Goal: Navigation & Orientation: Find specific page/section

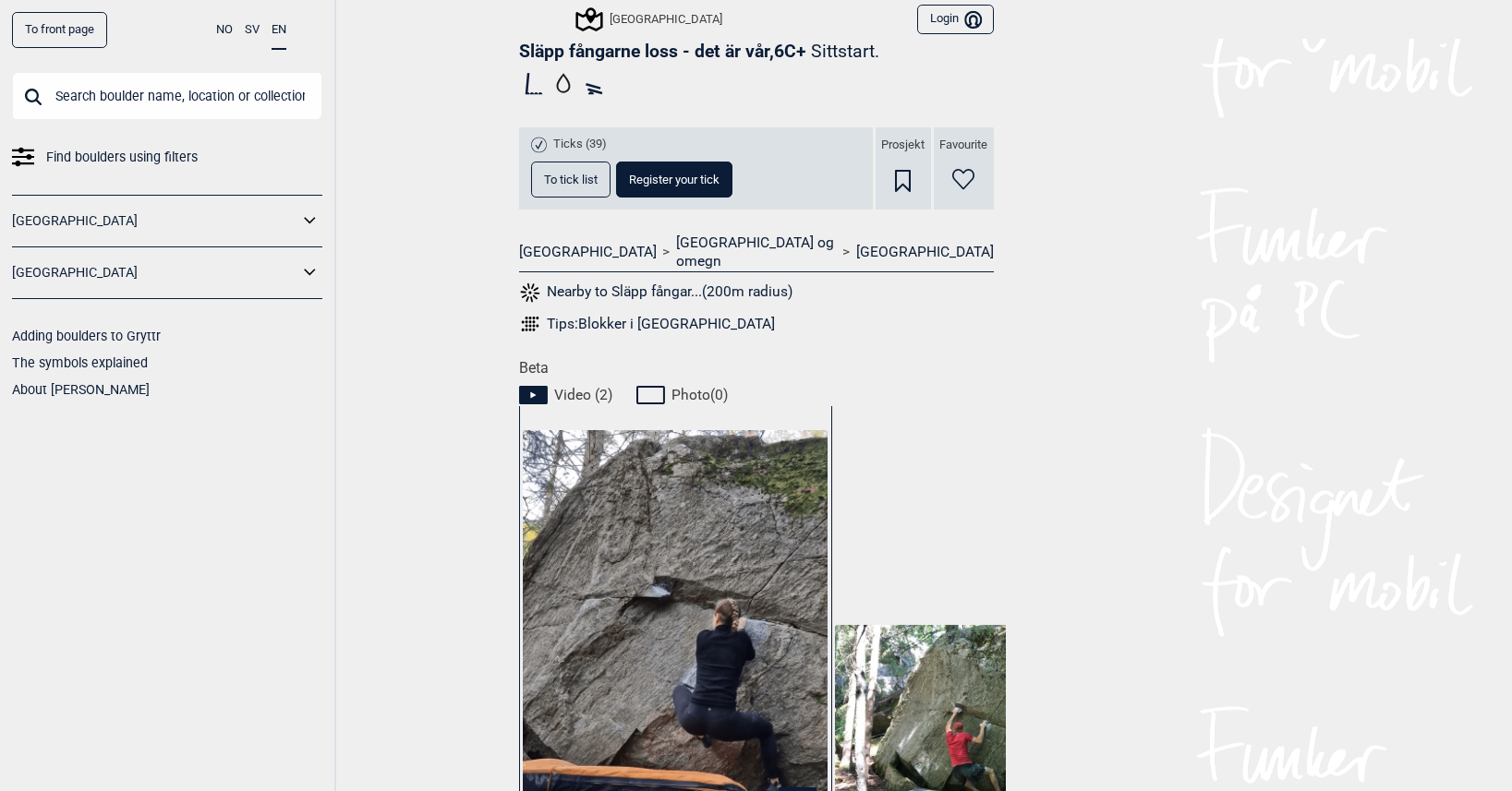
scroll to position [201, 0]
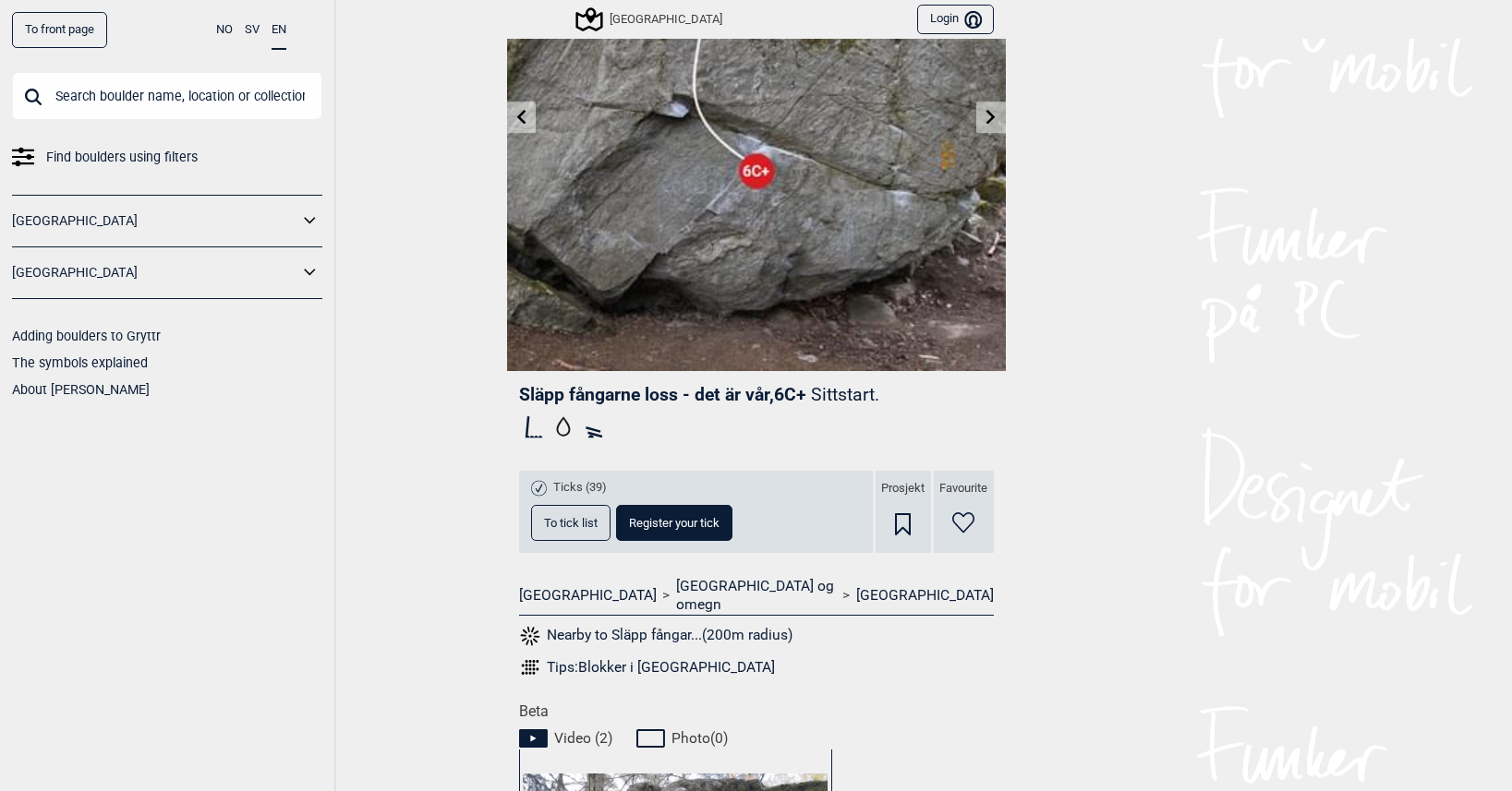
click at [576, 517] on span "To tick list" at bounding box center [571, 522] width 53 height 12
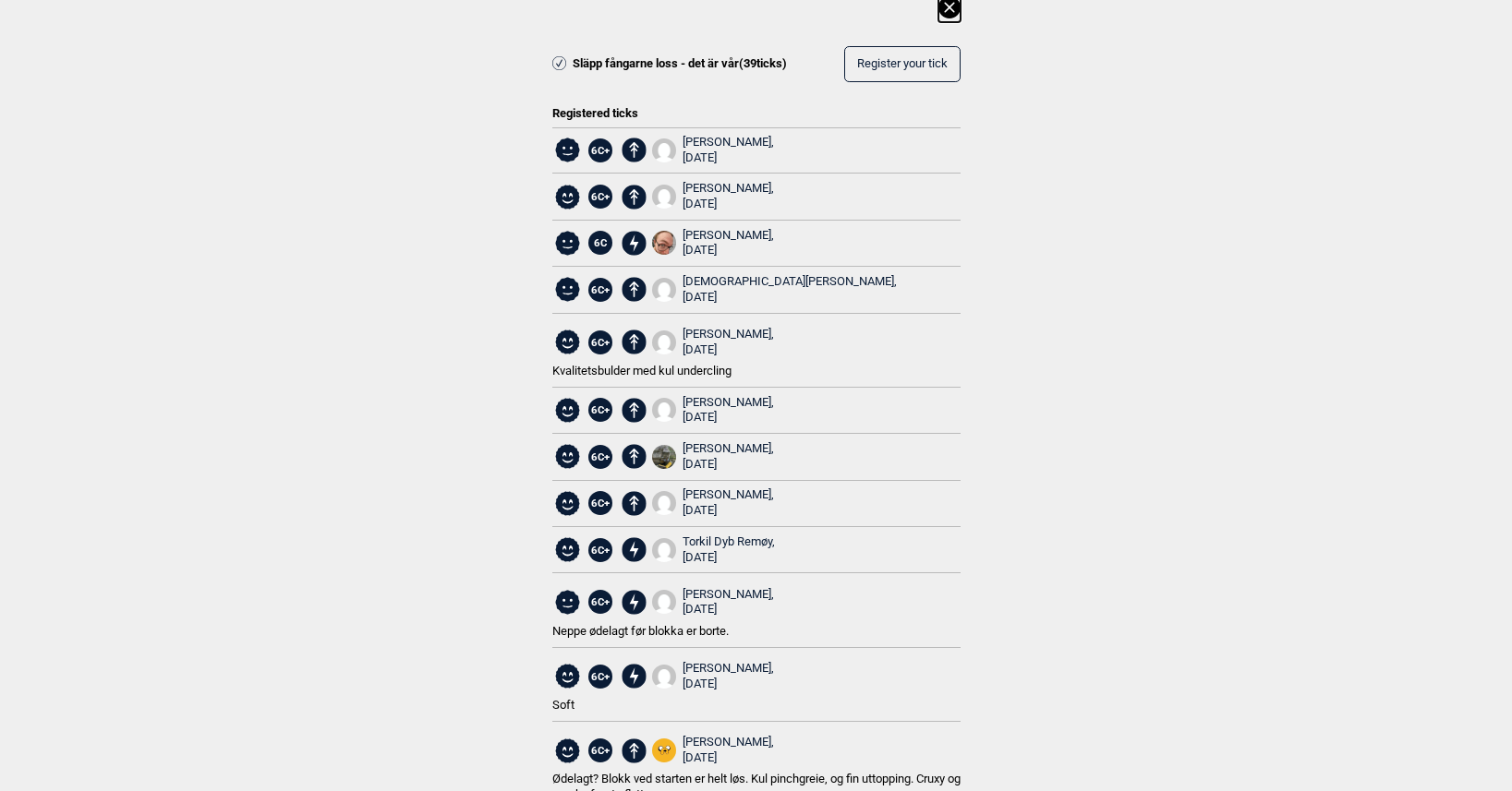
scroll to position [0, 0]
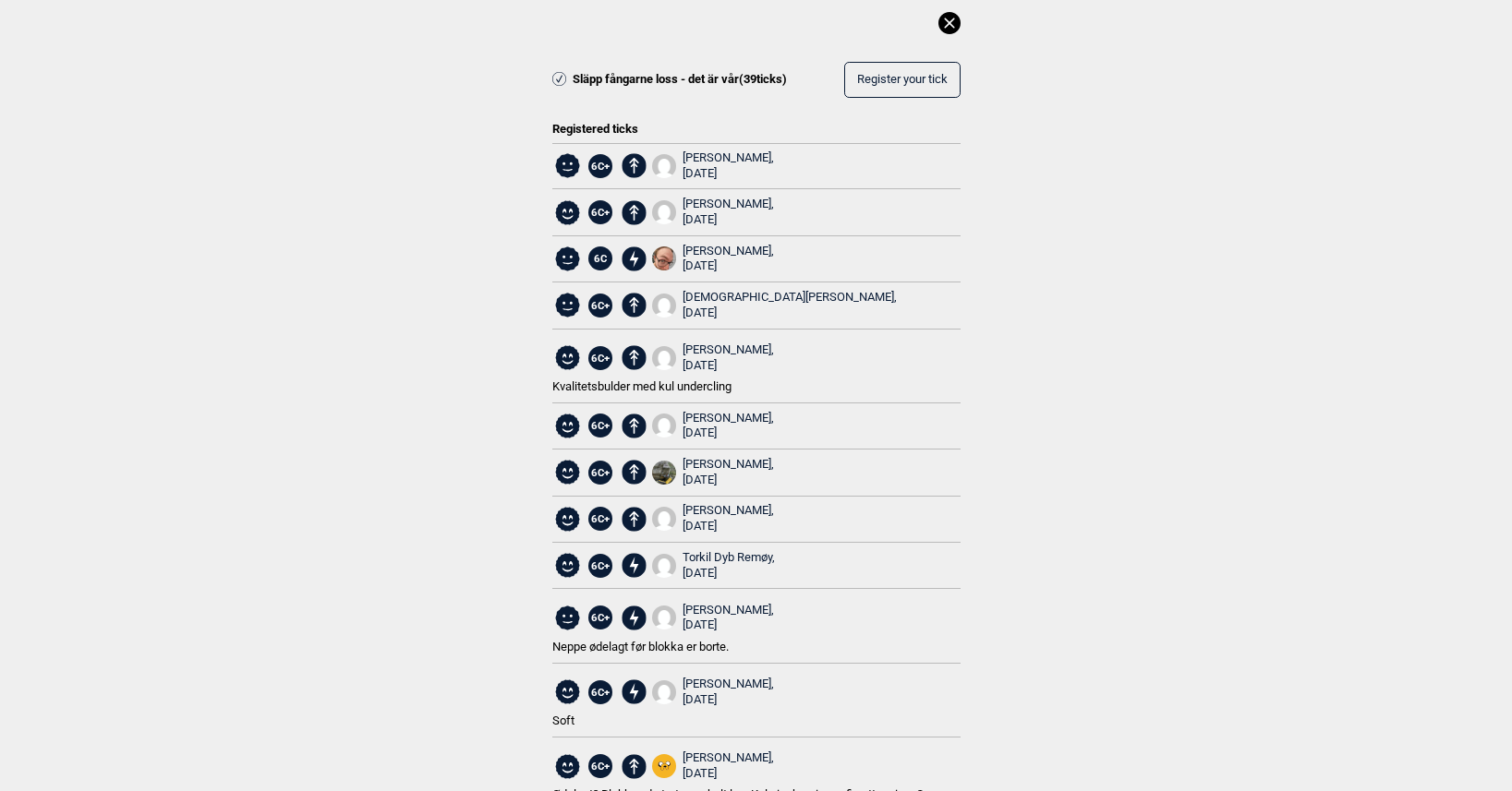
click at [941, 29] on icon at bounding box center [949, 23] width 23 height 23
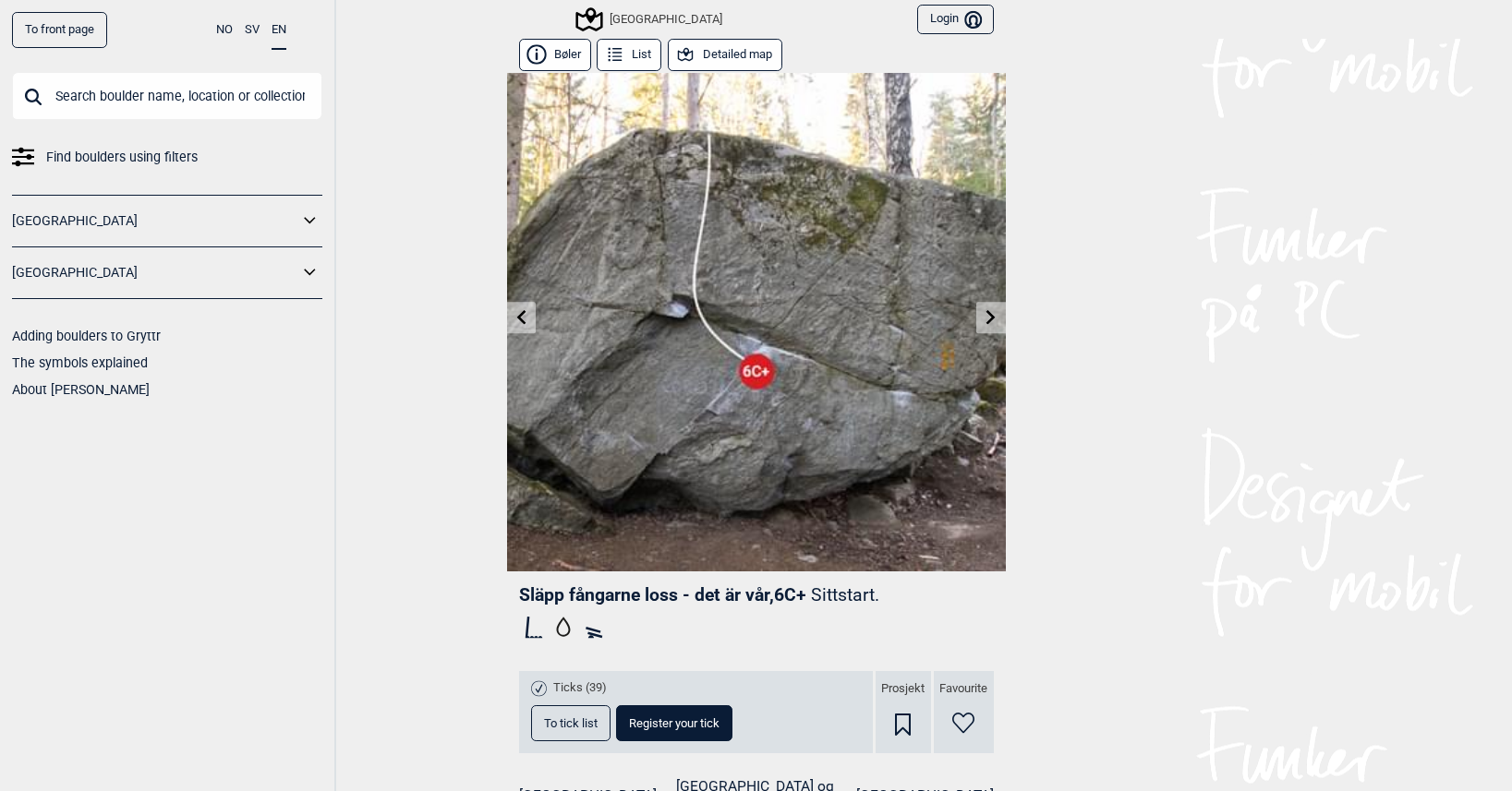
click at [723, 50] on button "Detailed map" at bounding box center [724, 54] width 114 height 32
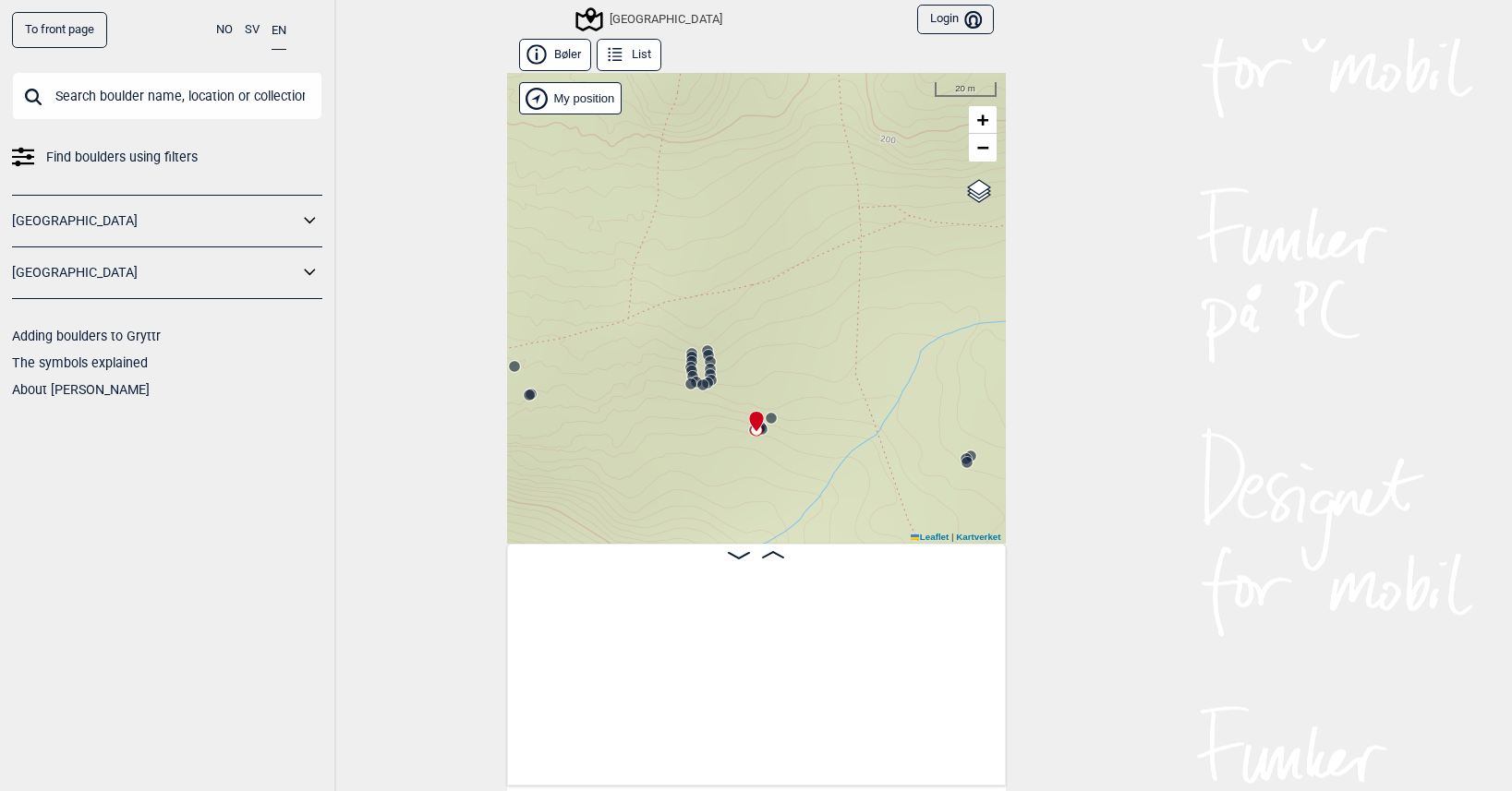
scroll to position [0, 26382]
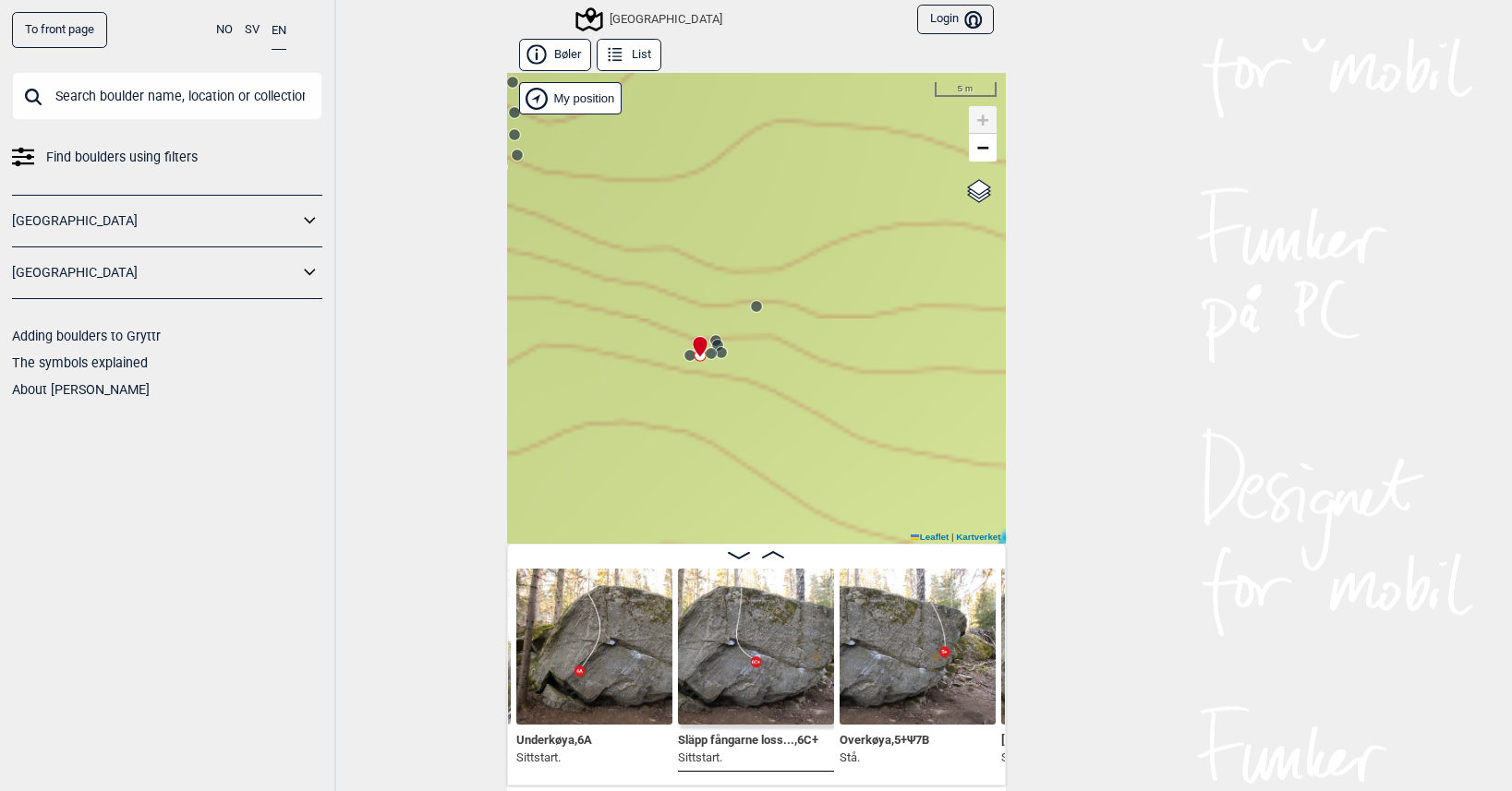
click at [684, 356] on circle at bounding box center [689, 355] width 11 height 11
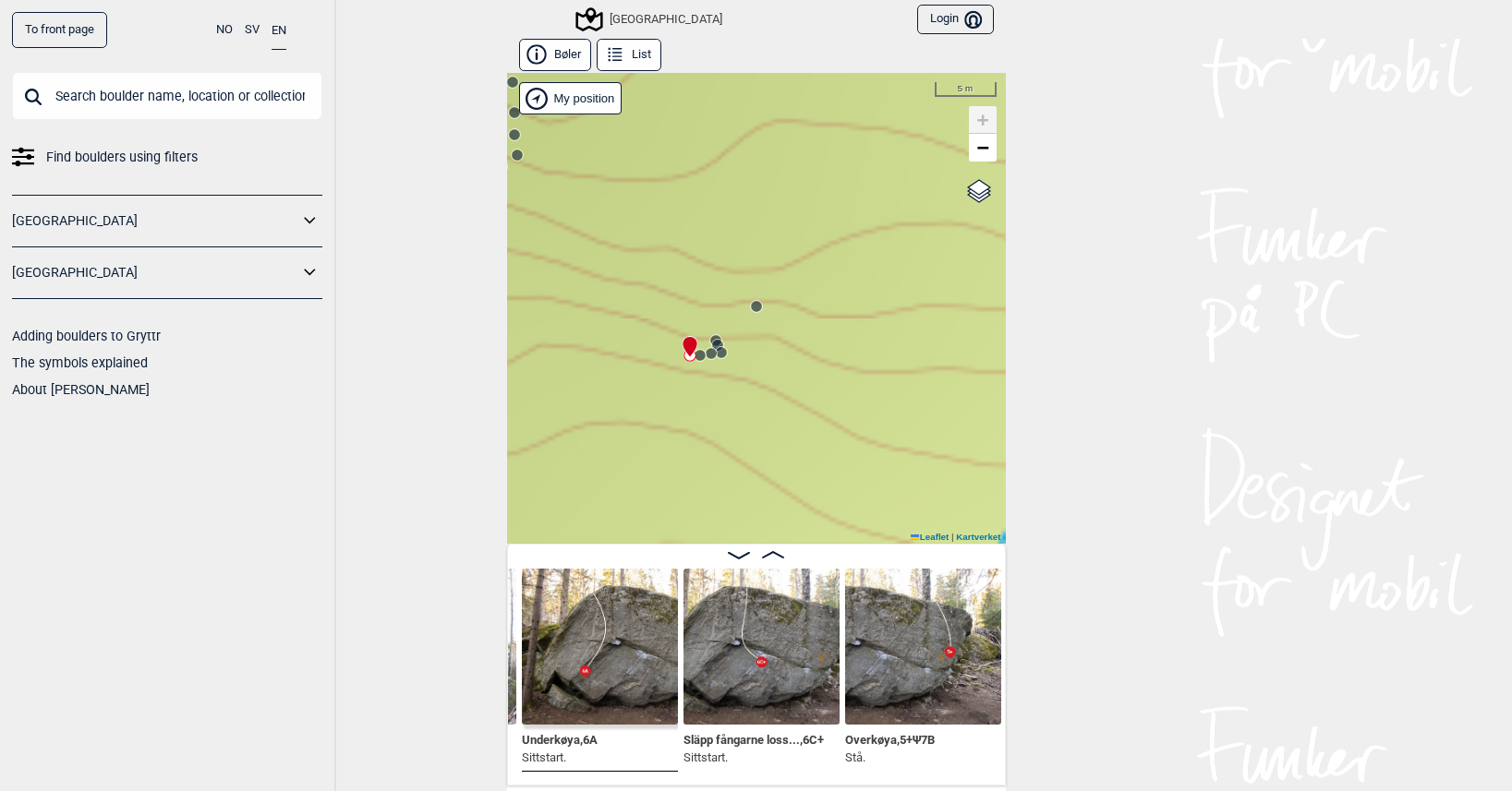
scroll to position [0, 26226]
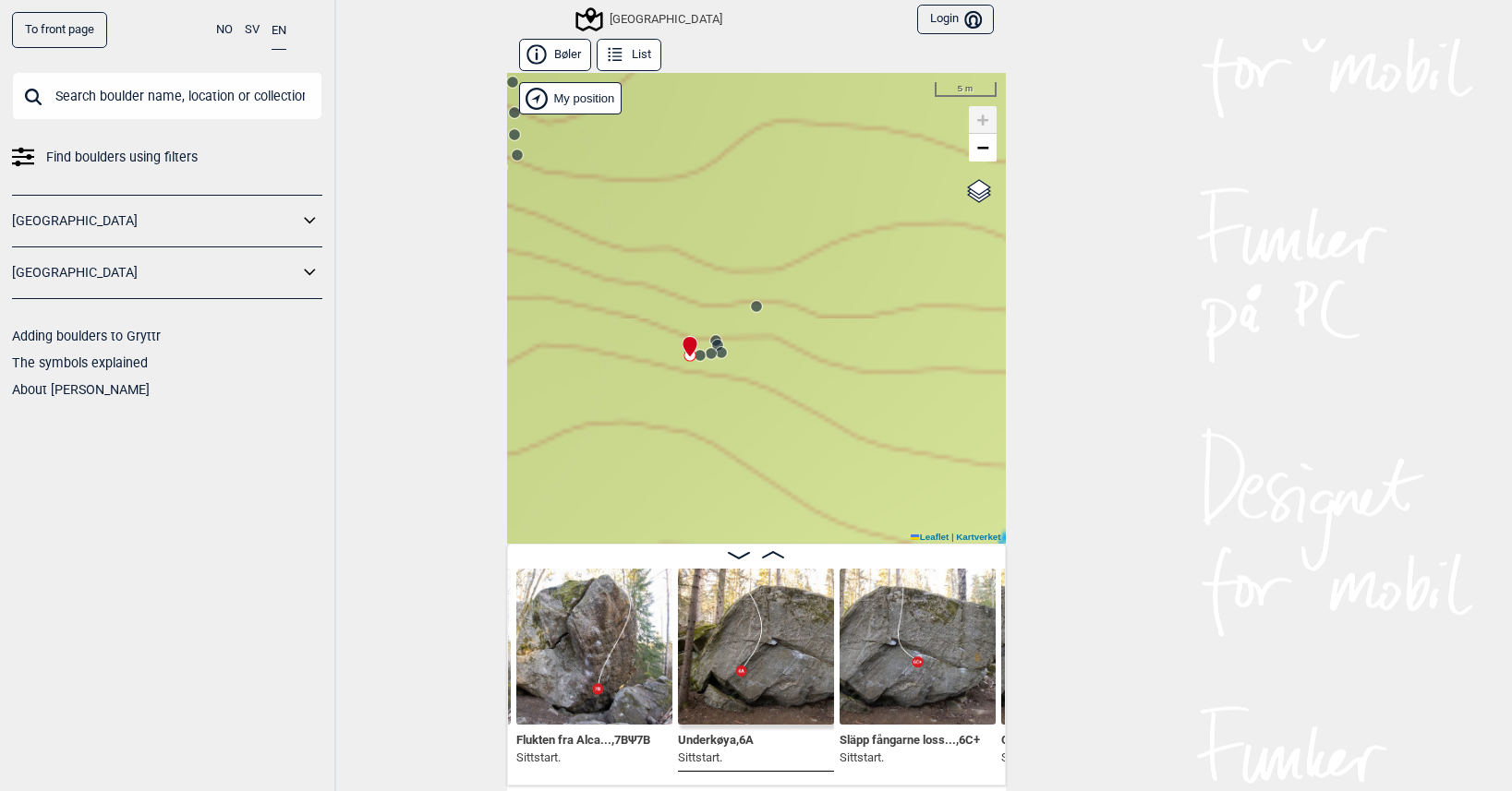
click at [751, 305] on circle at bounding box center [756, 306] width 11 height 11
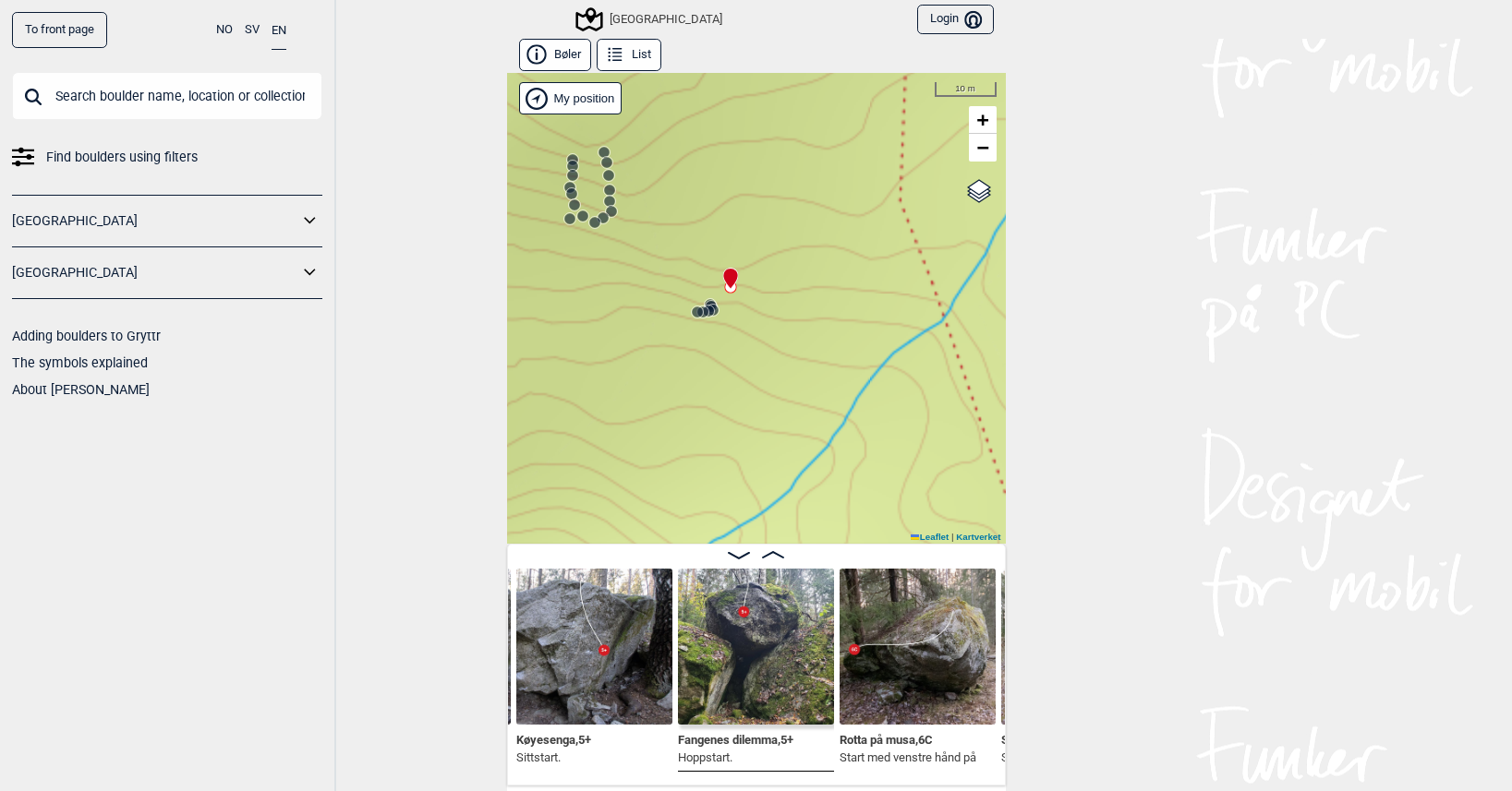
drag, startPoint x: 870, startPoint y: 437, endPoint x: 781, endPoint y: 392, distance: 99.7
click at [781, 392] on div "Speidersteinen Barnehageveggen Cowboyveggen Bølerveggen [GEOGRAPHIC_DATA]" at bounding box center [756, 308] width 499 height 471
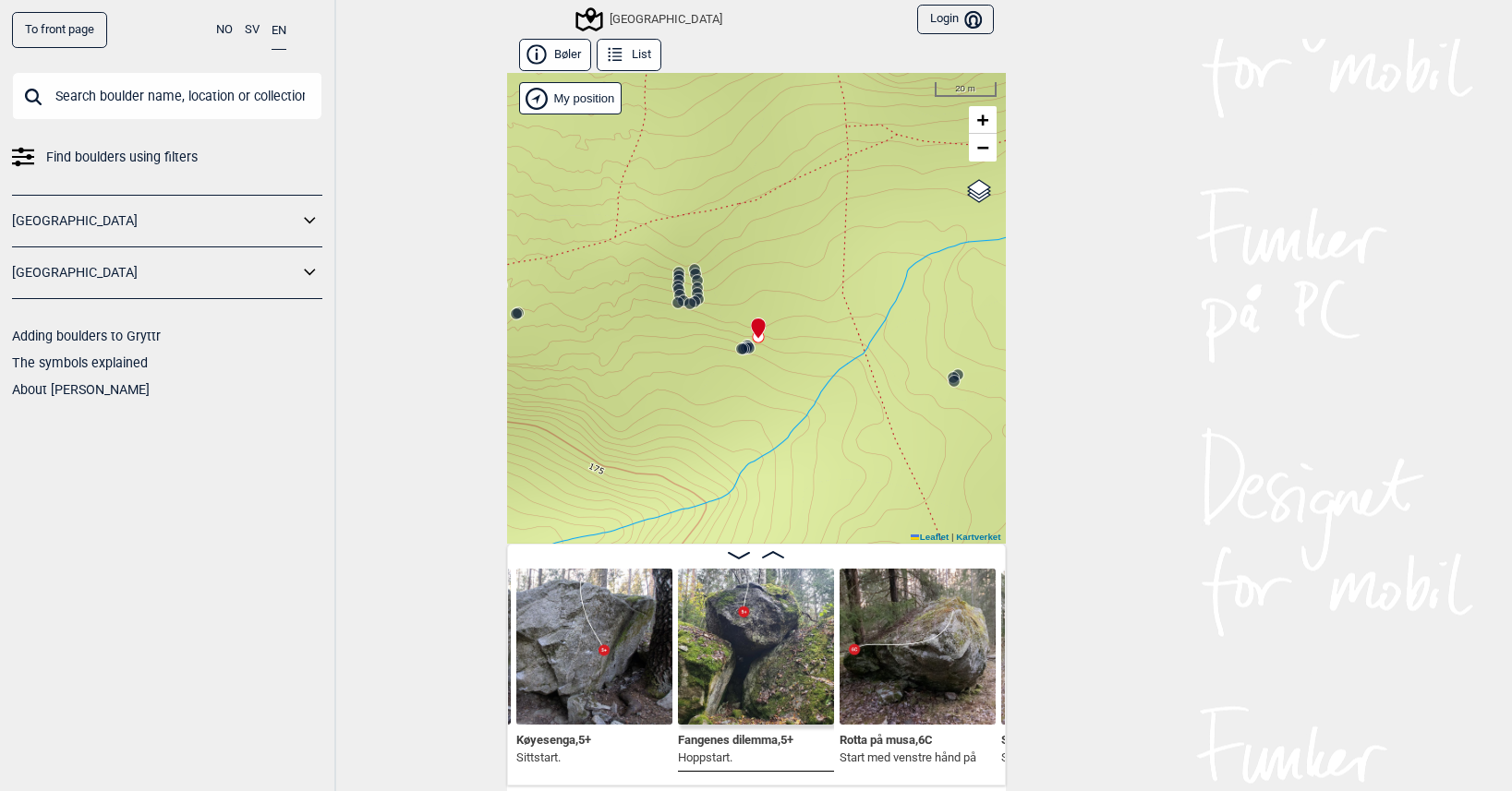
click at [949, 382] on circle at bounding box center [954, 381] width 11 height 11
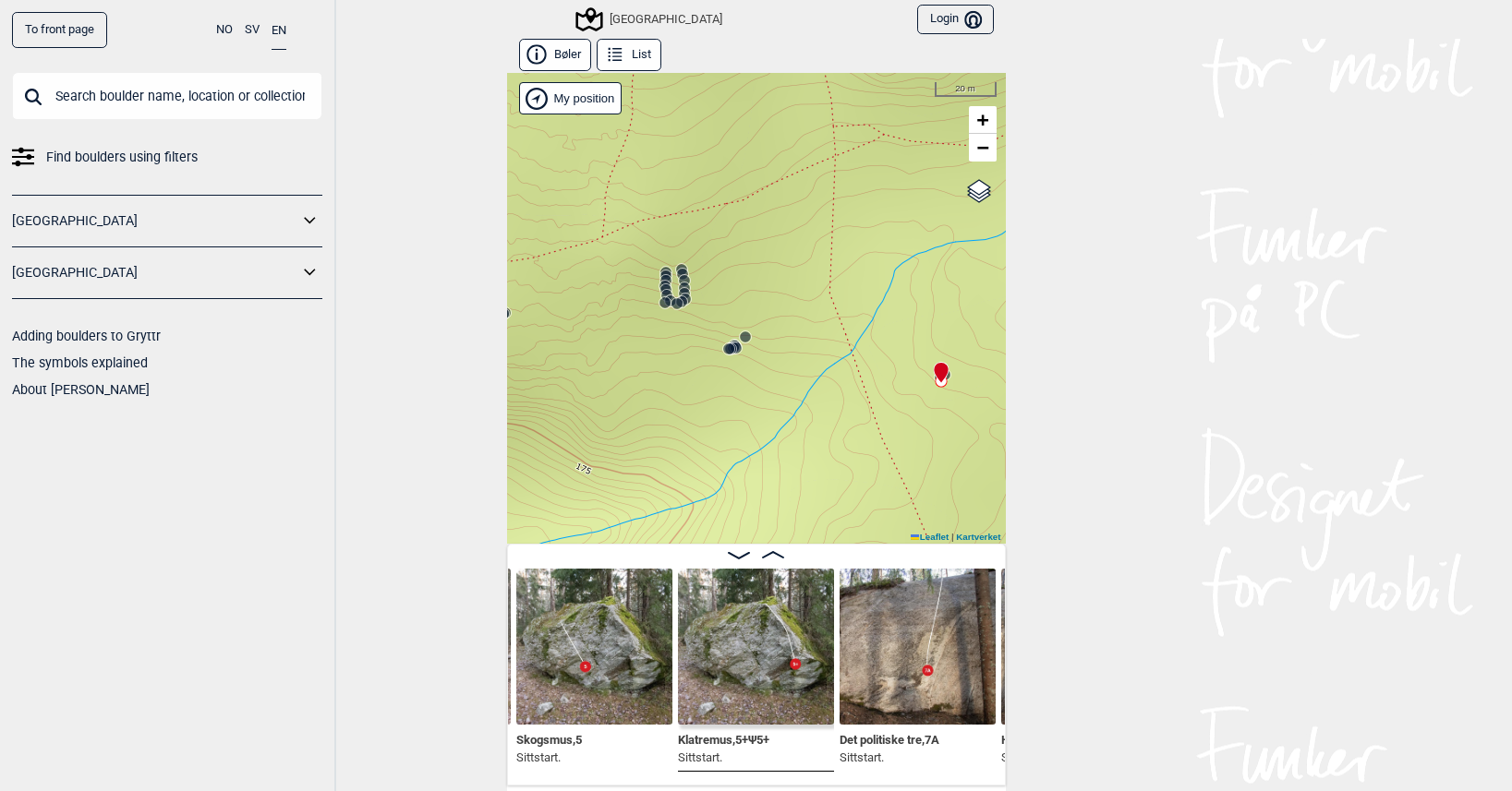
click at [943, 379] on icon at bounding box center [944, 374] width 15 height 15
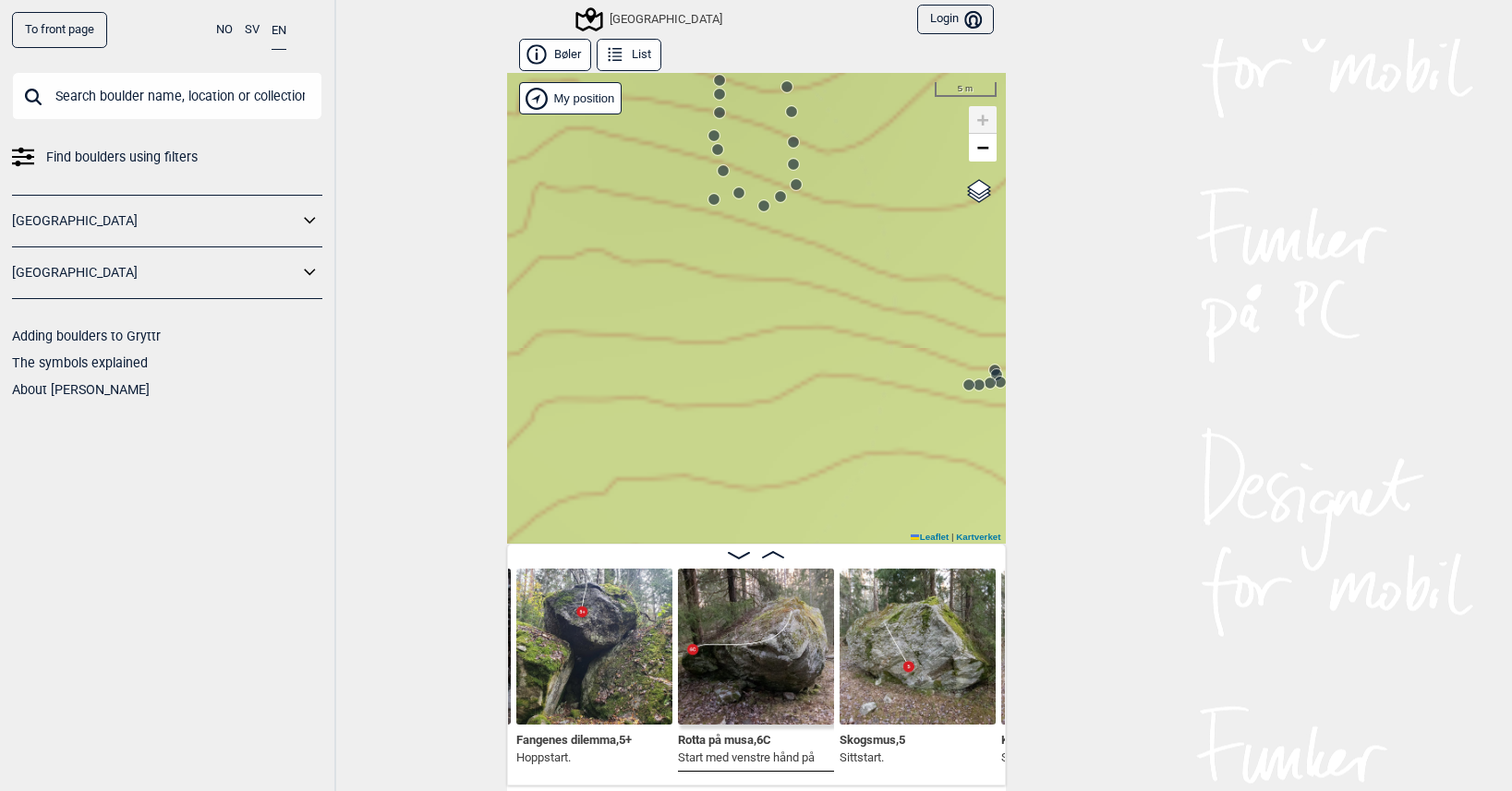
drag, startPoint x: 691, startPoint y: 278, endPoint x: 703, endPoint y: 384, distance: 106.7
click at [703, 384] on div "Speidersteinen Barnehageveggen Cowboyveggen Bølerveggen [GEOGRAPHIC_DATA]" at bounding box center [756, 308] width 499 height 471
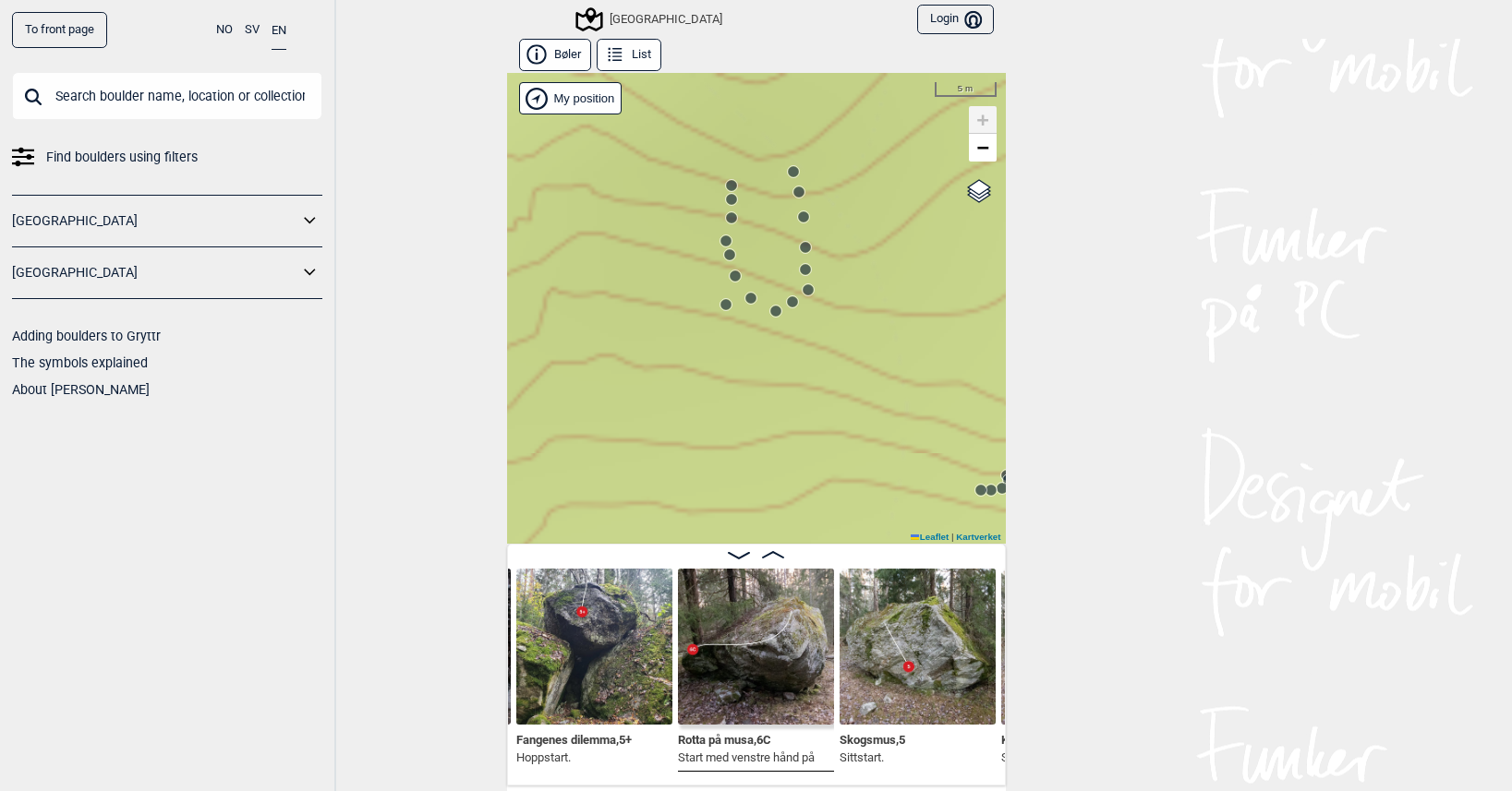
click at [726, 186] on circle at bounding box center [731, 185] width 11 height 11
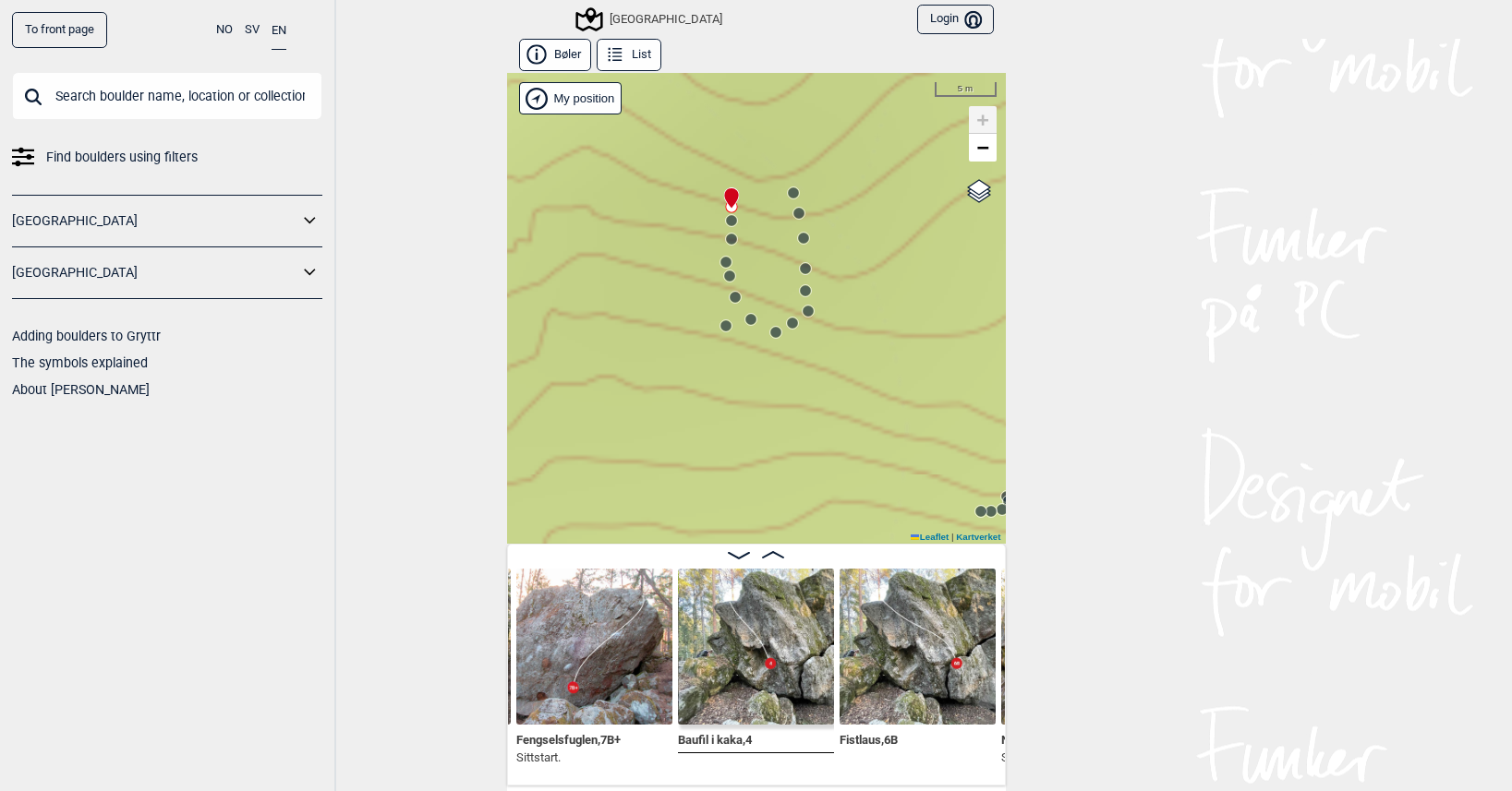
click at [726, 222] on circle at bounding box center [731, 220] width 11 height 11
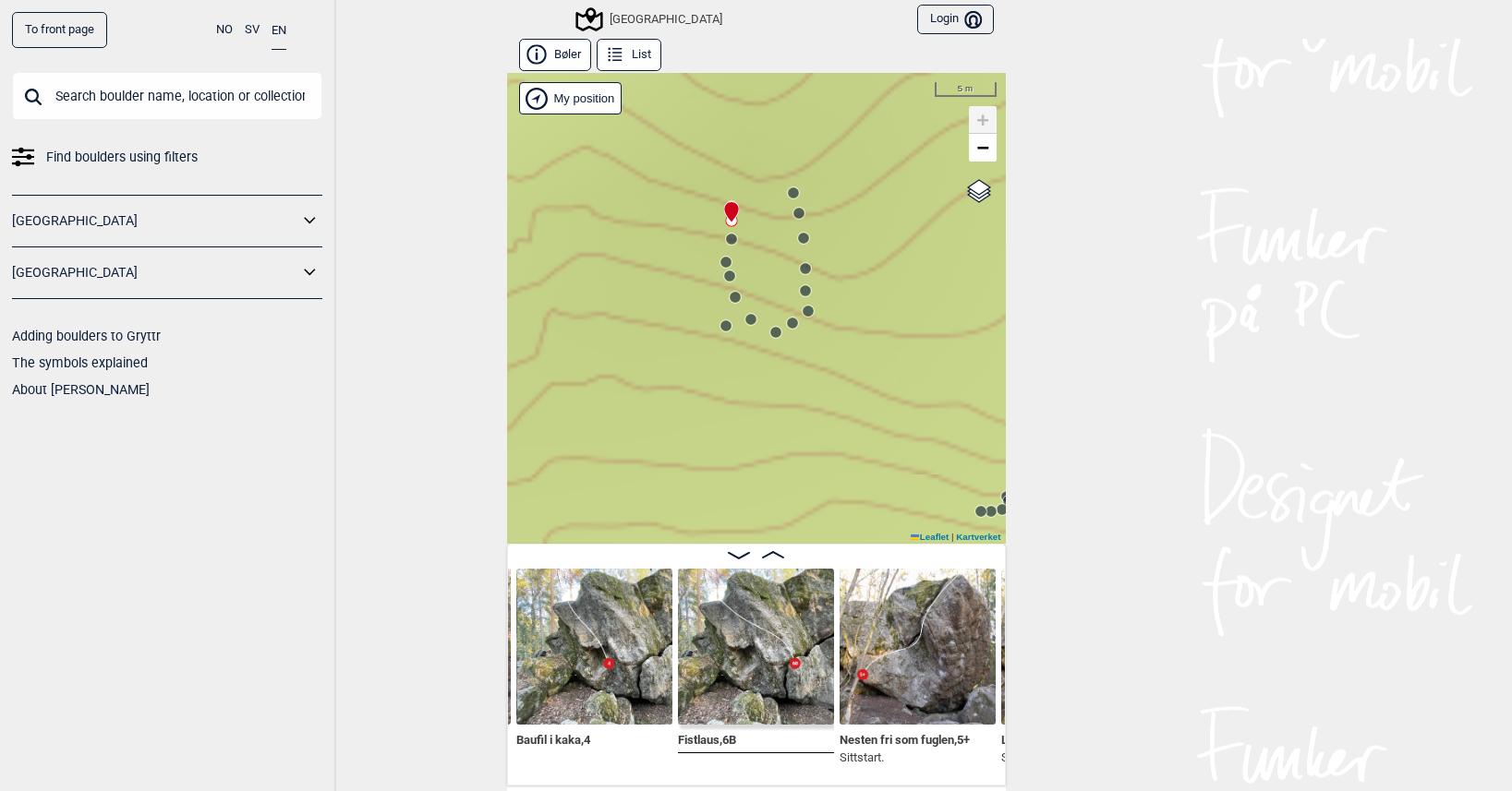
click at [727, 240] on circle at bounding box center [731, 238] width 11 height 11
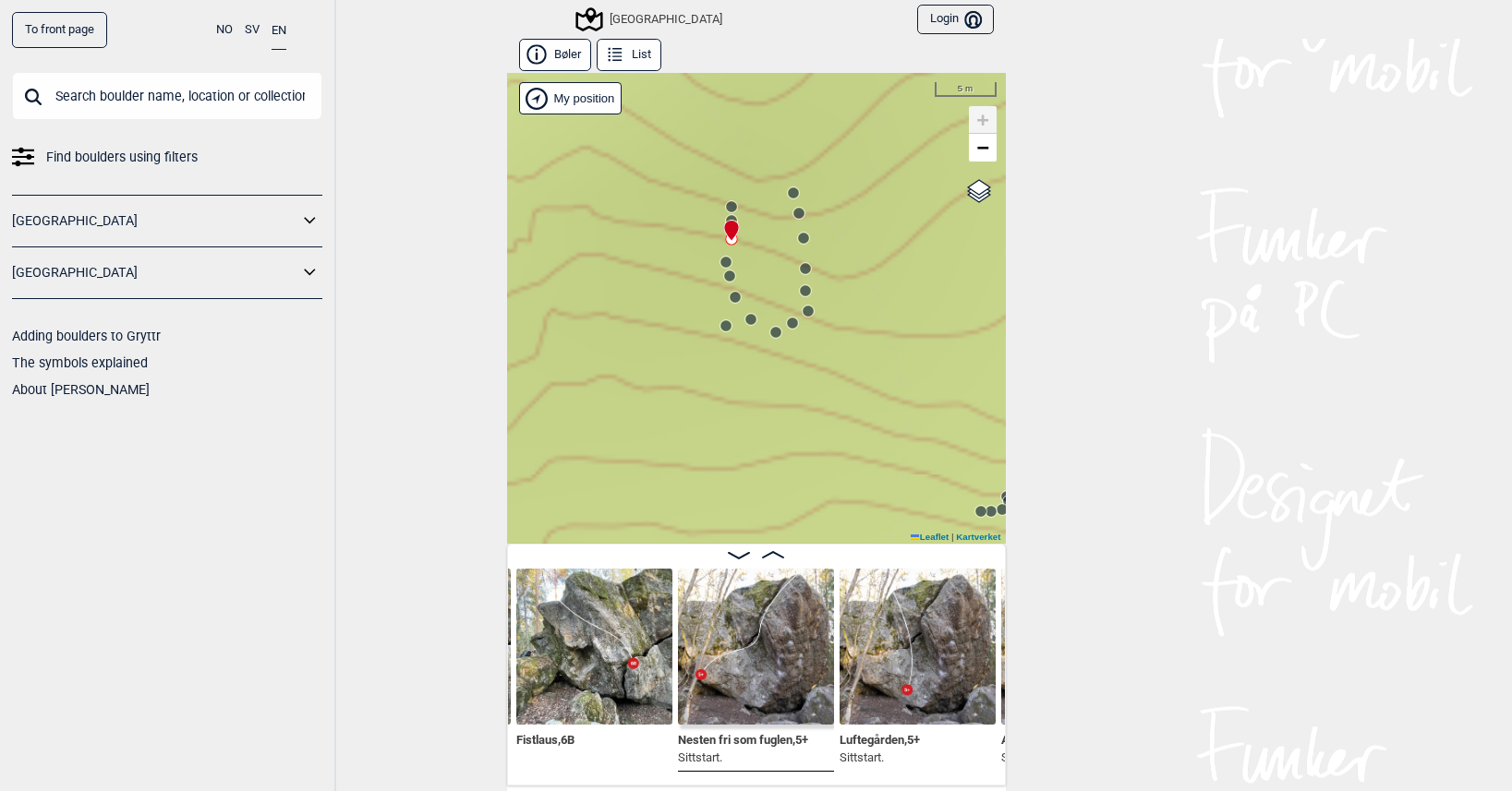
click at [721, 261] on circle at bounding box center [725, 262] width 11 height 11
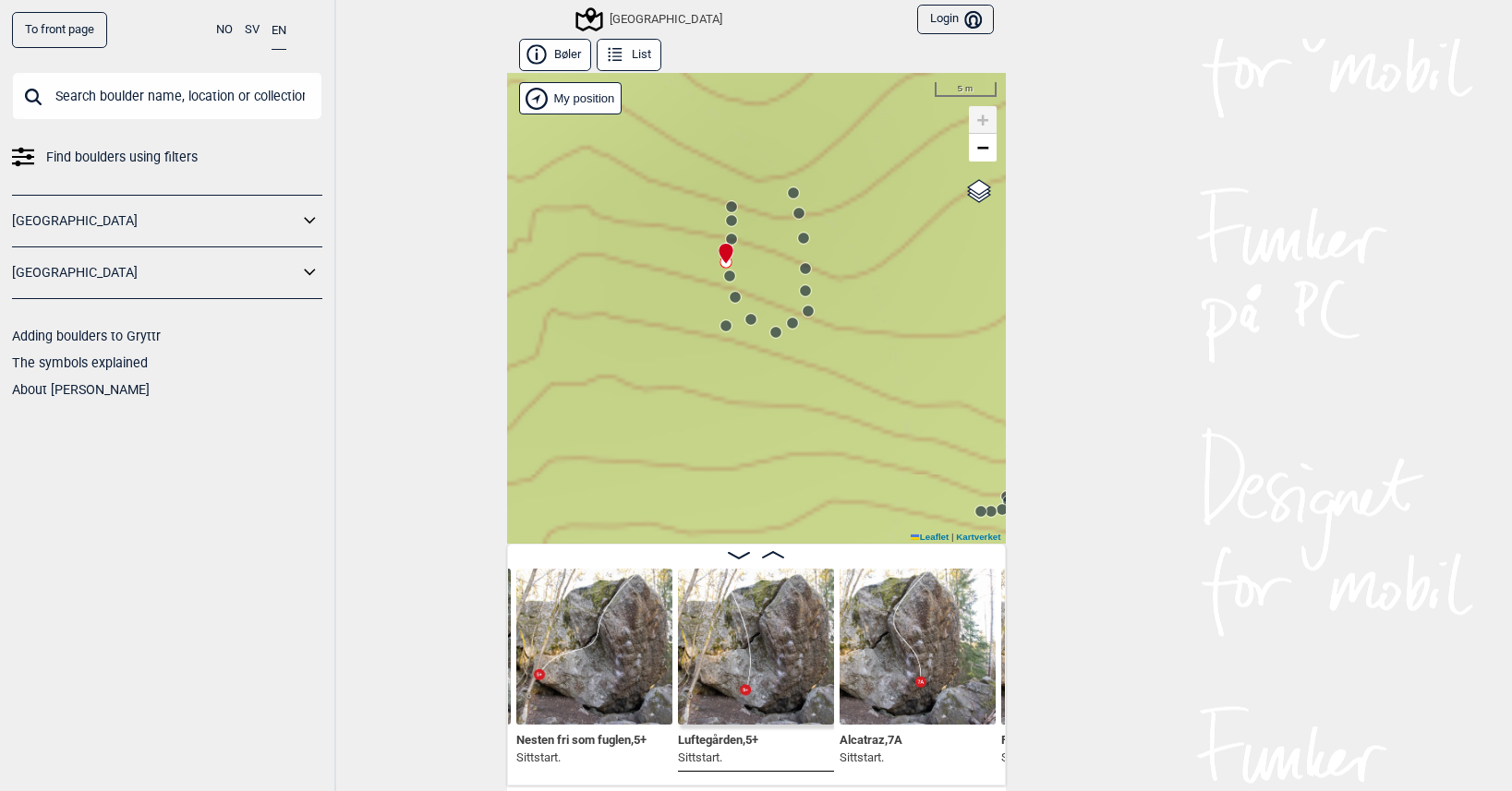
click at [724, 277] on circle at bounding box center [729, 275] width 11 height 11
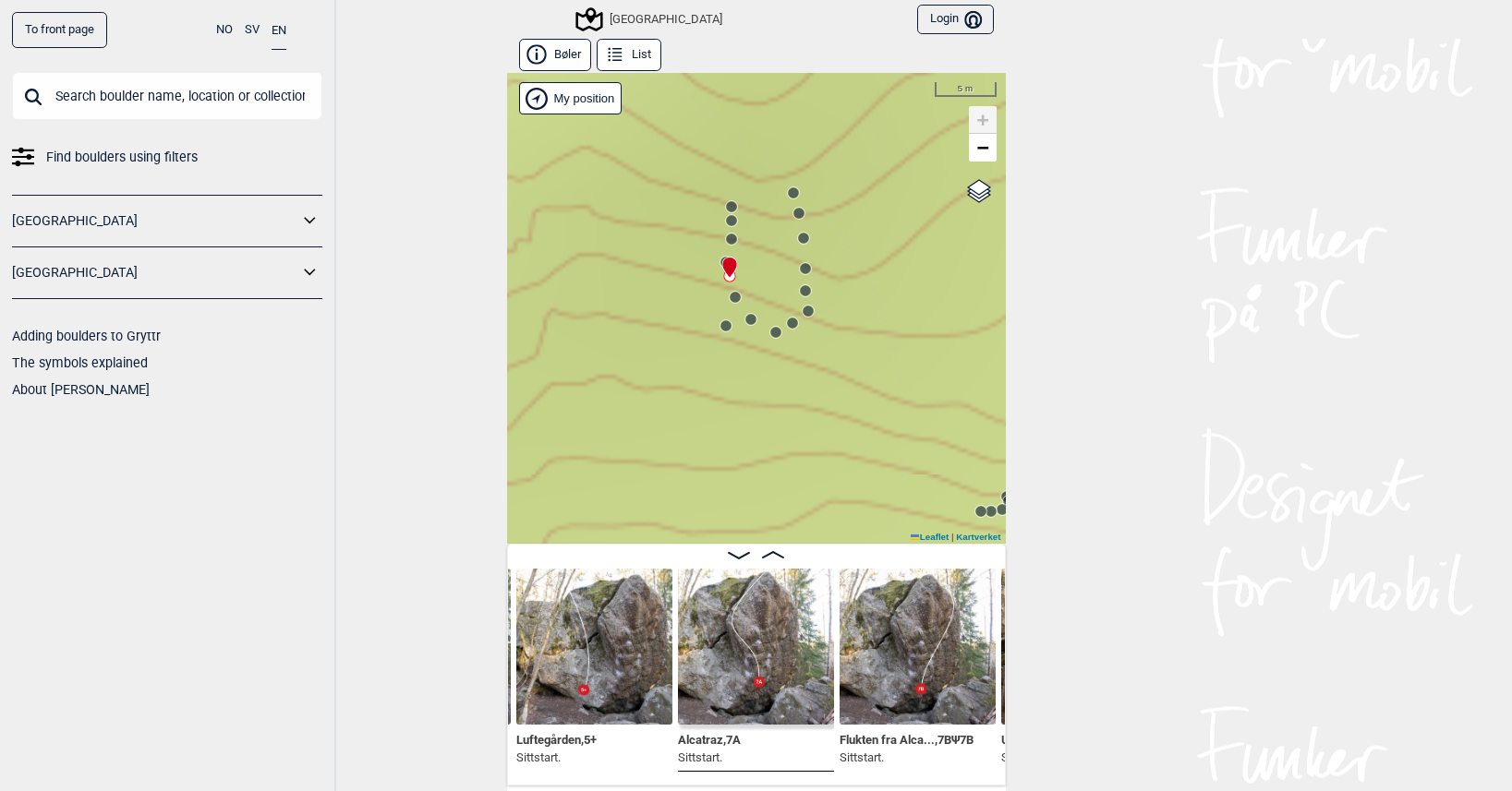
click at [727, 301] on icon at bounding box center [734, 297] width 15 height 15
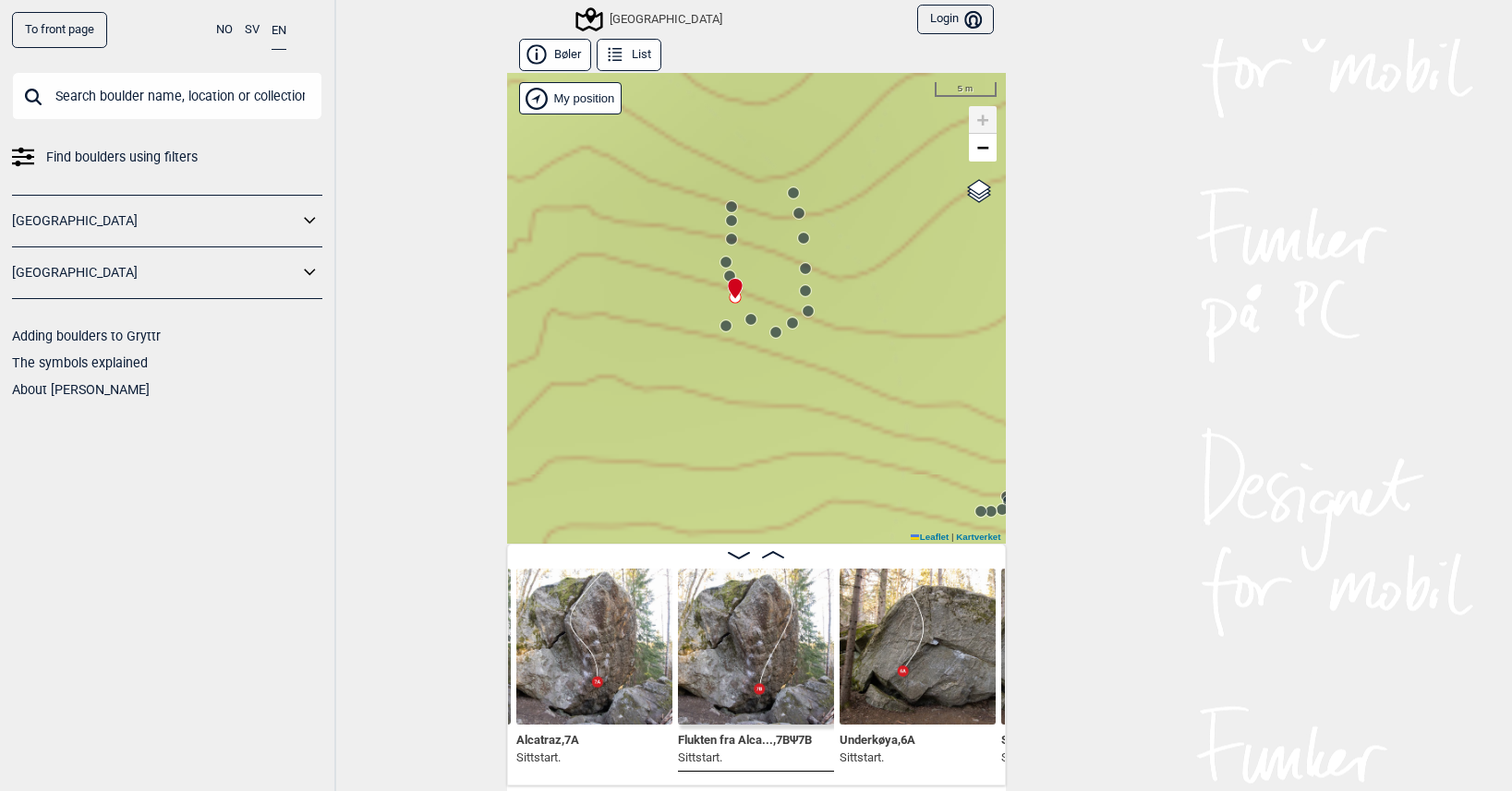
click at [721, 324] on circle at bounding box center [725, 326] width 11 height 11
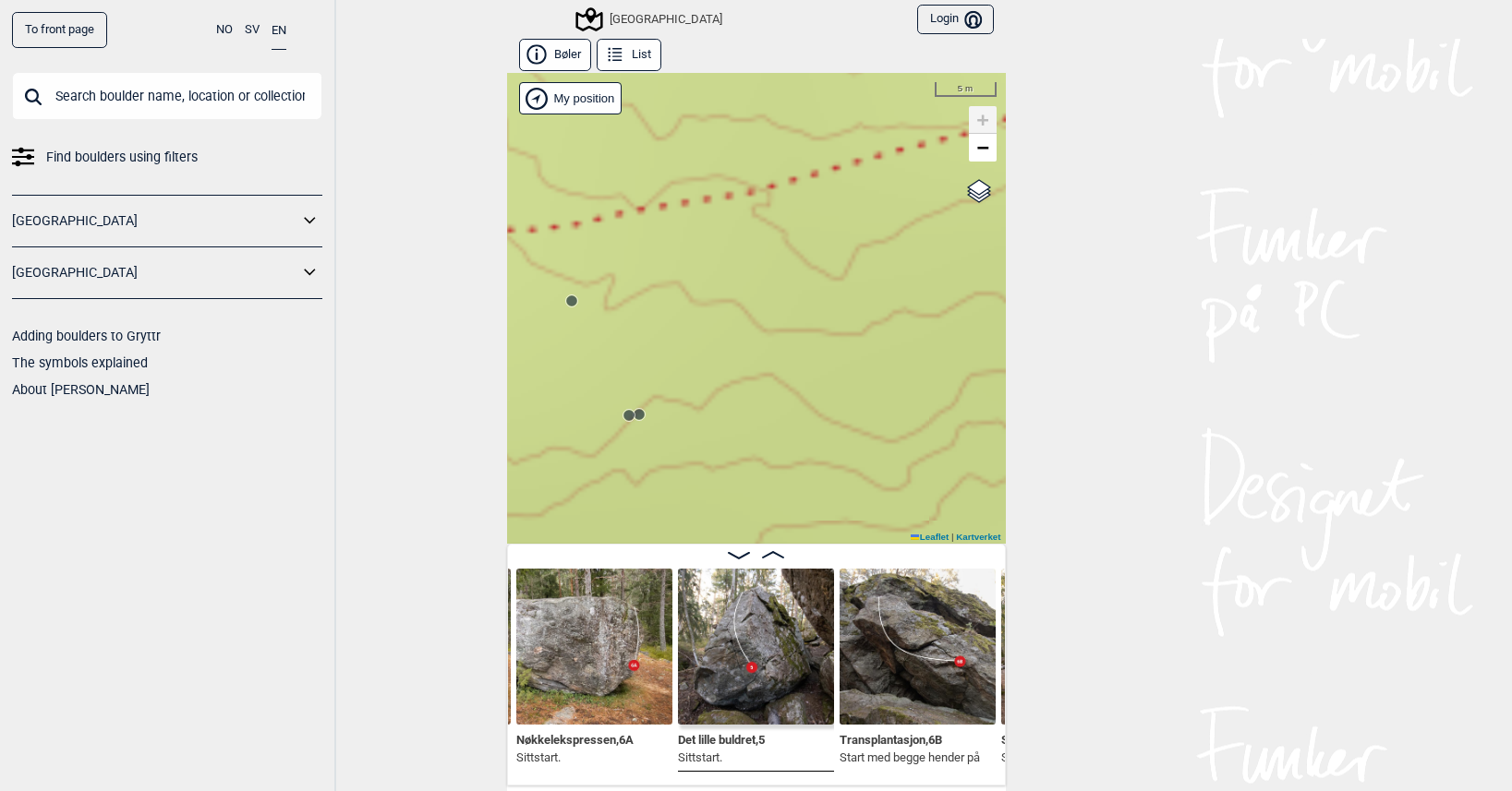
drag, startPoint x: 881, startPoint y: 335, endPoint x: 544, endPoint y: 303, distance: 338.5
click at [544, 303] on div "Speidersteinen Barnehageveggen Cowboyveggen Bølerveggen [GEOGRAPHIC_DATA]" at bounding box center [756, 308] width 499 height 471
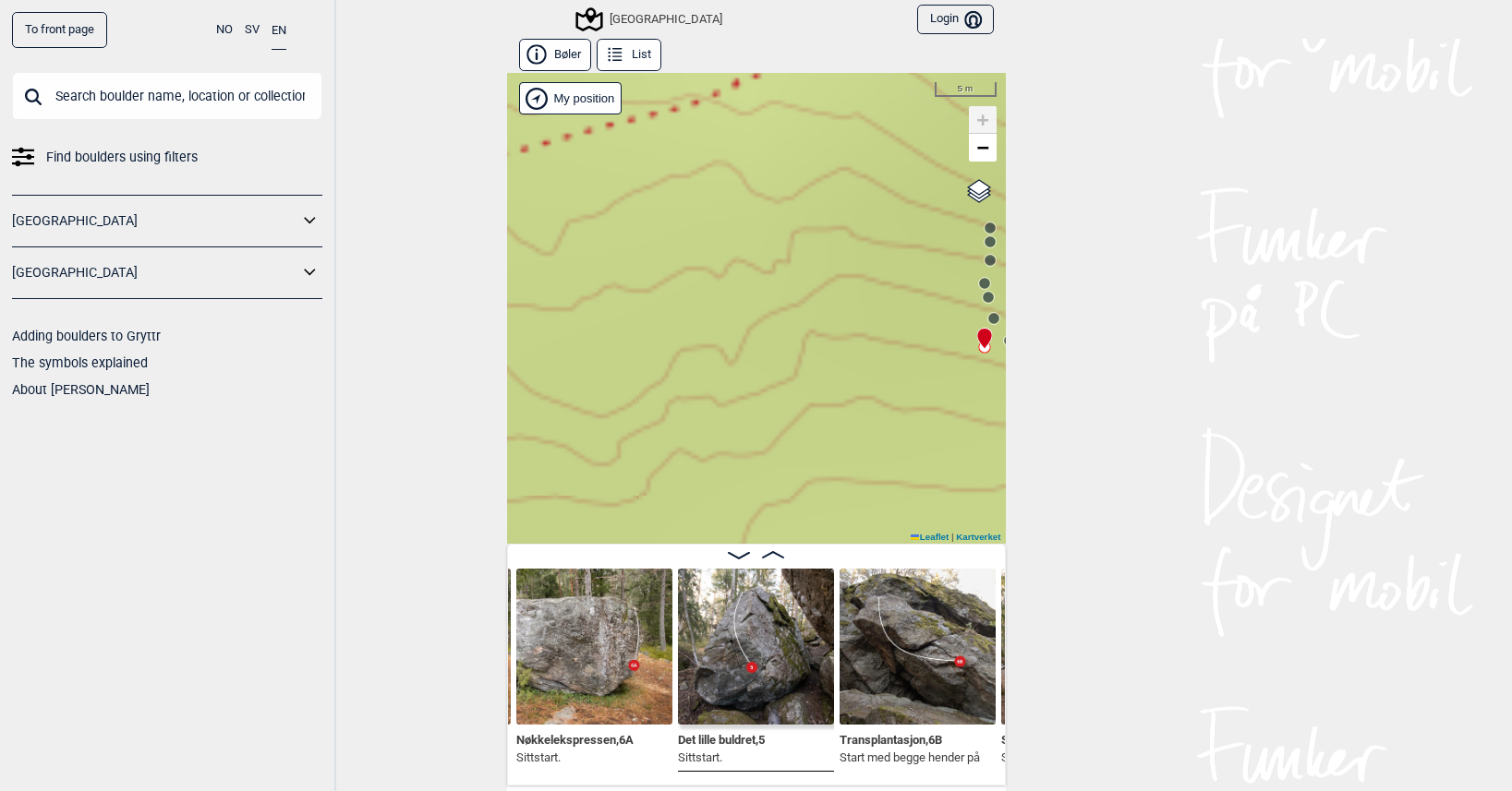
drag, startPoint x: 807, startPoint y: 300, endPoint x: 594, endPoint y: 282, distance: 213.8
click at [594, 282] on div "Speidersteinen Barnehageveggen Cowboyveggen Bølerveggen [GEOGRAPHIC_DATA]" at bounding box center [756, 308] width 499 height 471
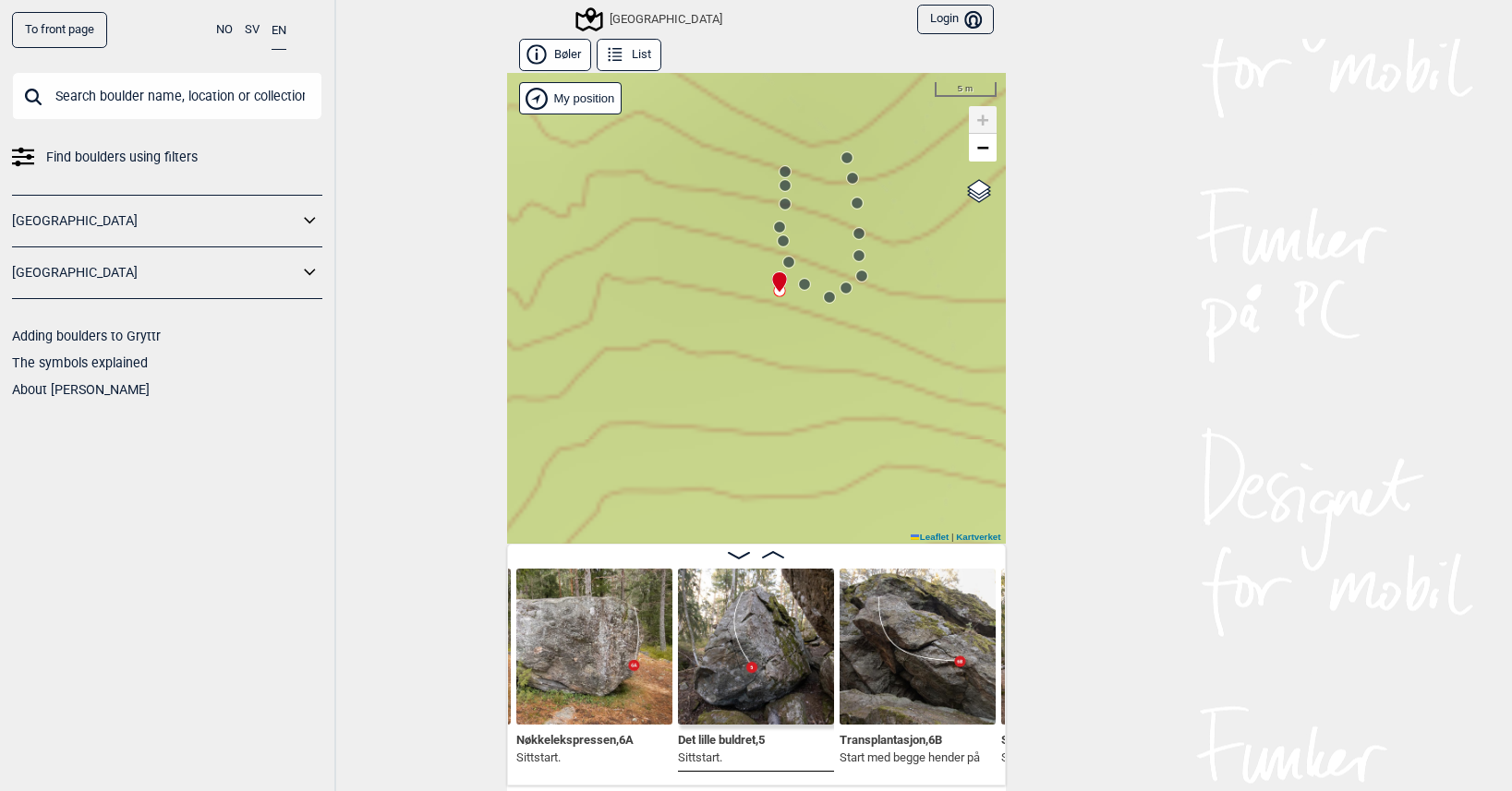
click at [799, 288] on circle at bounding box center [804, 283] width 11 height 11
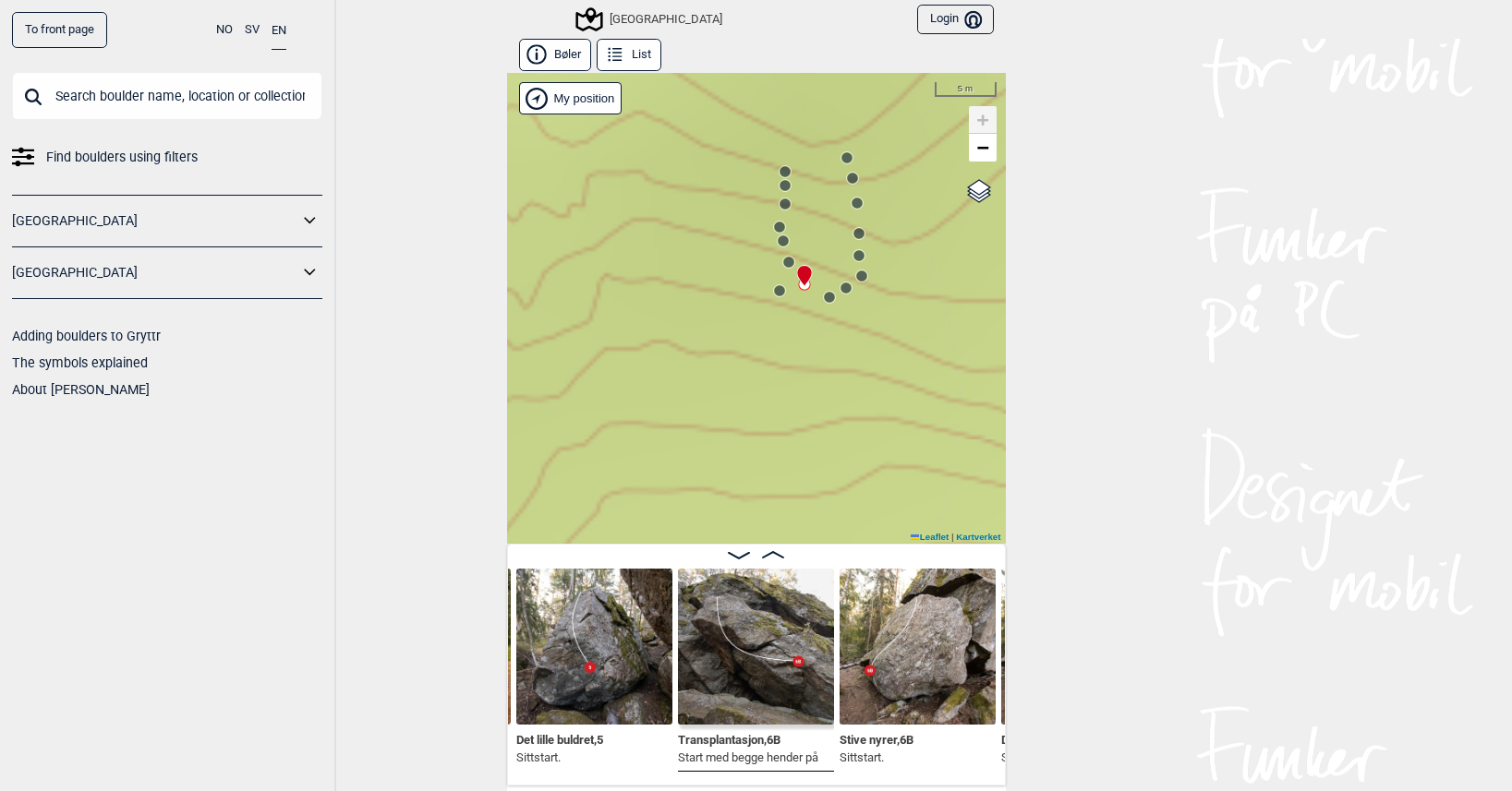
click at [822, 301] on icon at bounding box center [829, 297] width 15 height 15
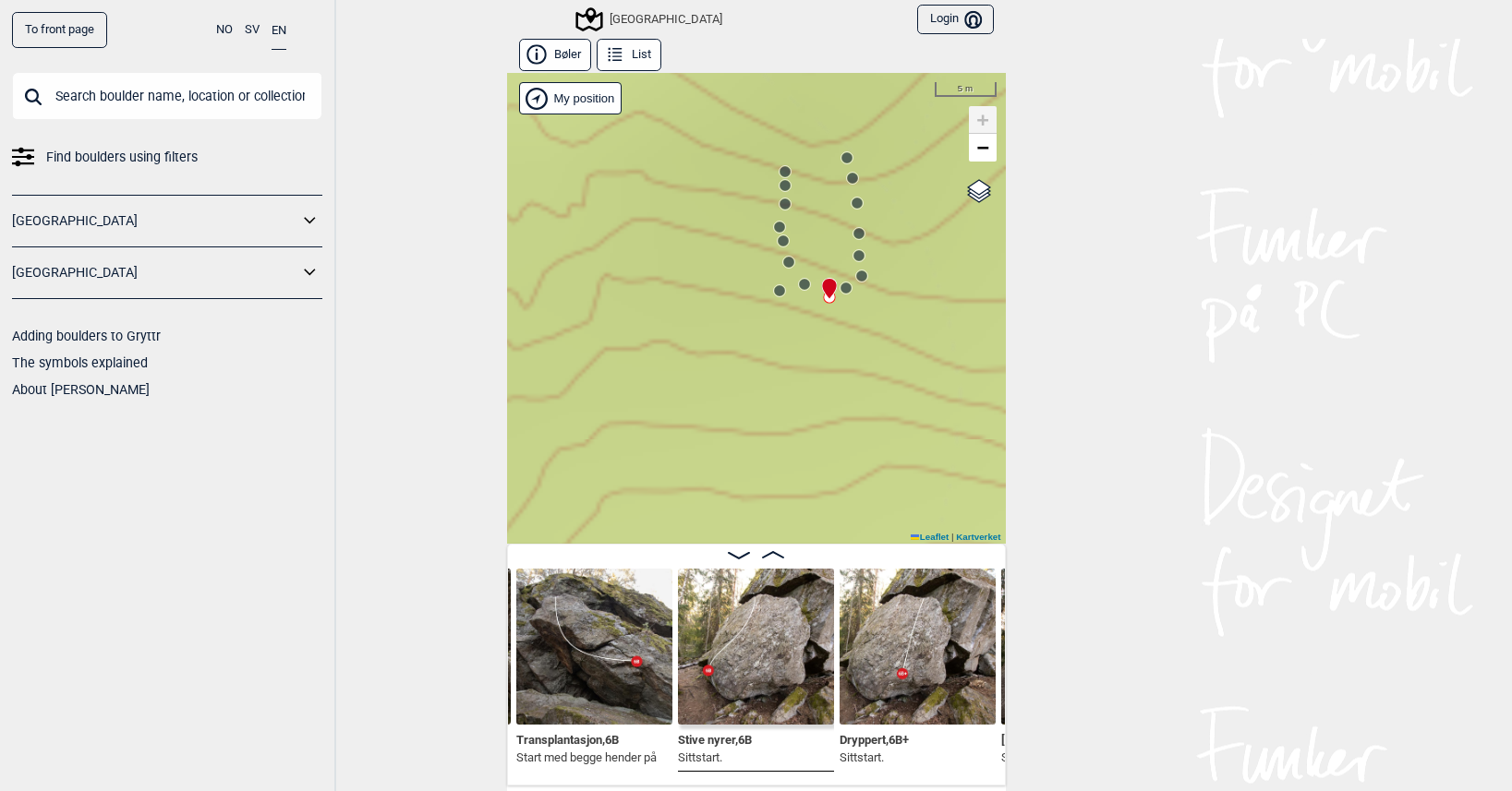
click at [842, 157] on circle at bounding box center [847, 157] width 11 height 11
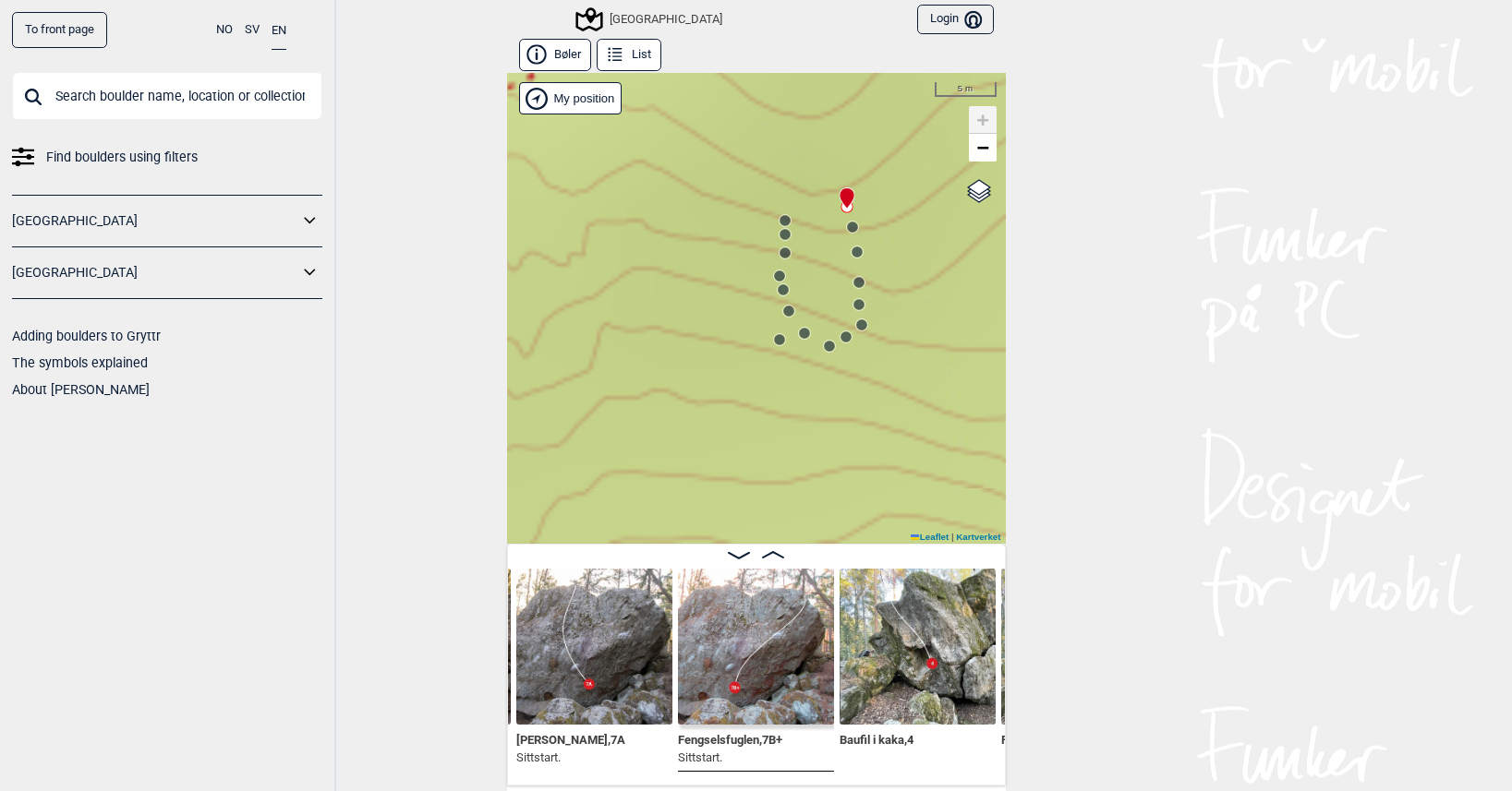
click at [847, 231] on icon at bounding box center [852, 226] width 15 height 15
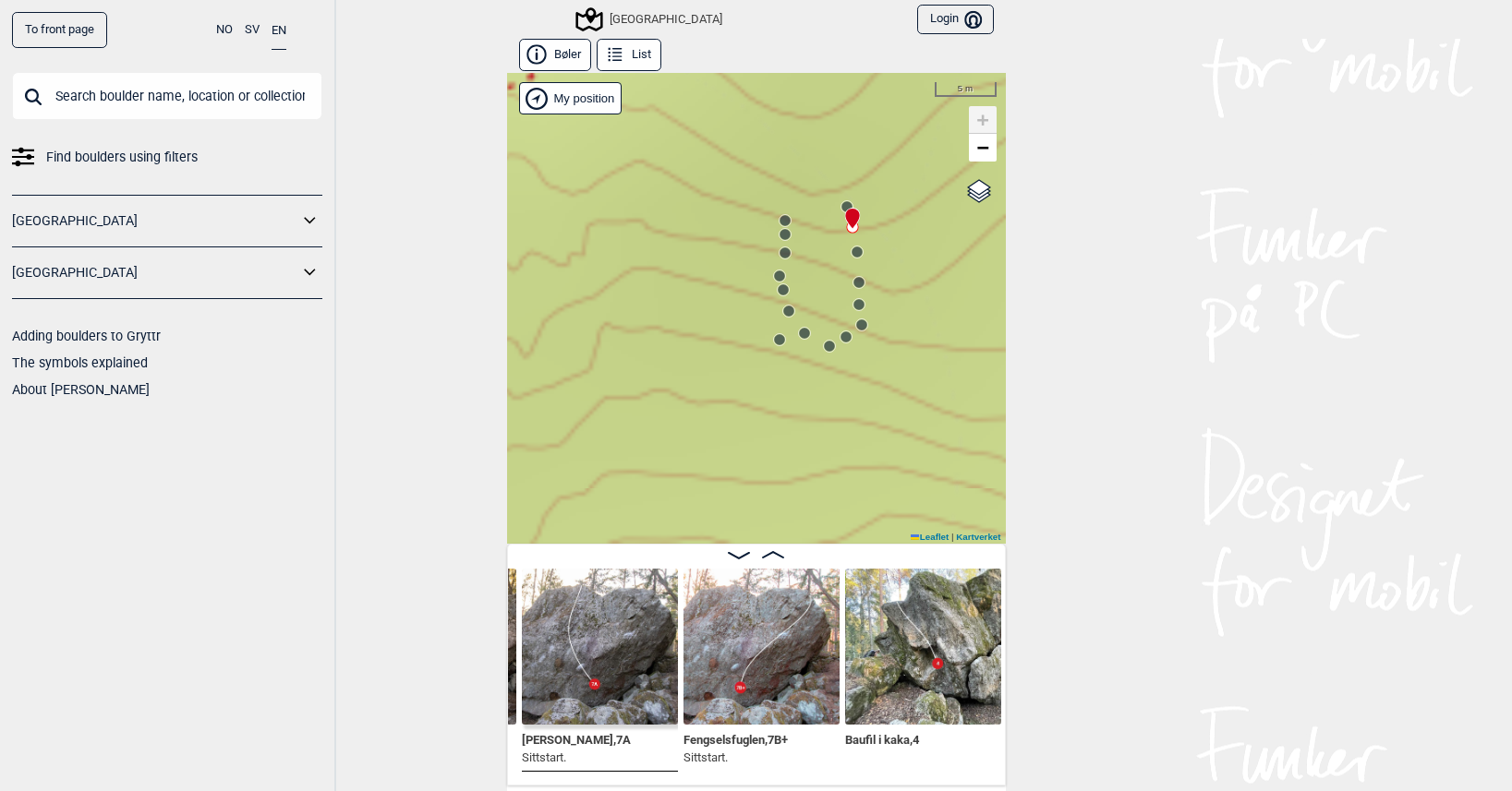
scroll to position [0, 25016]
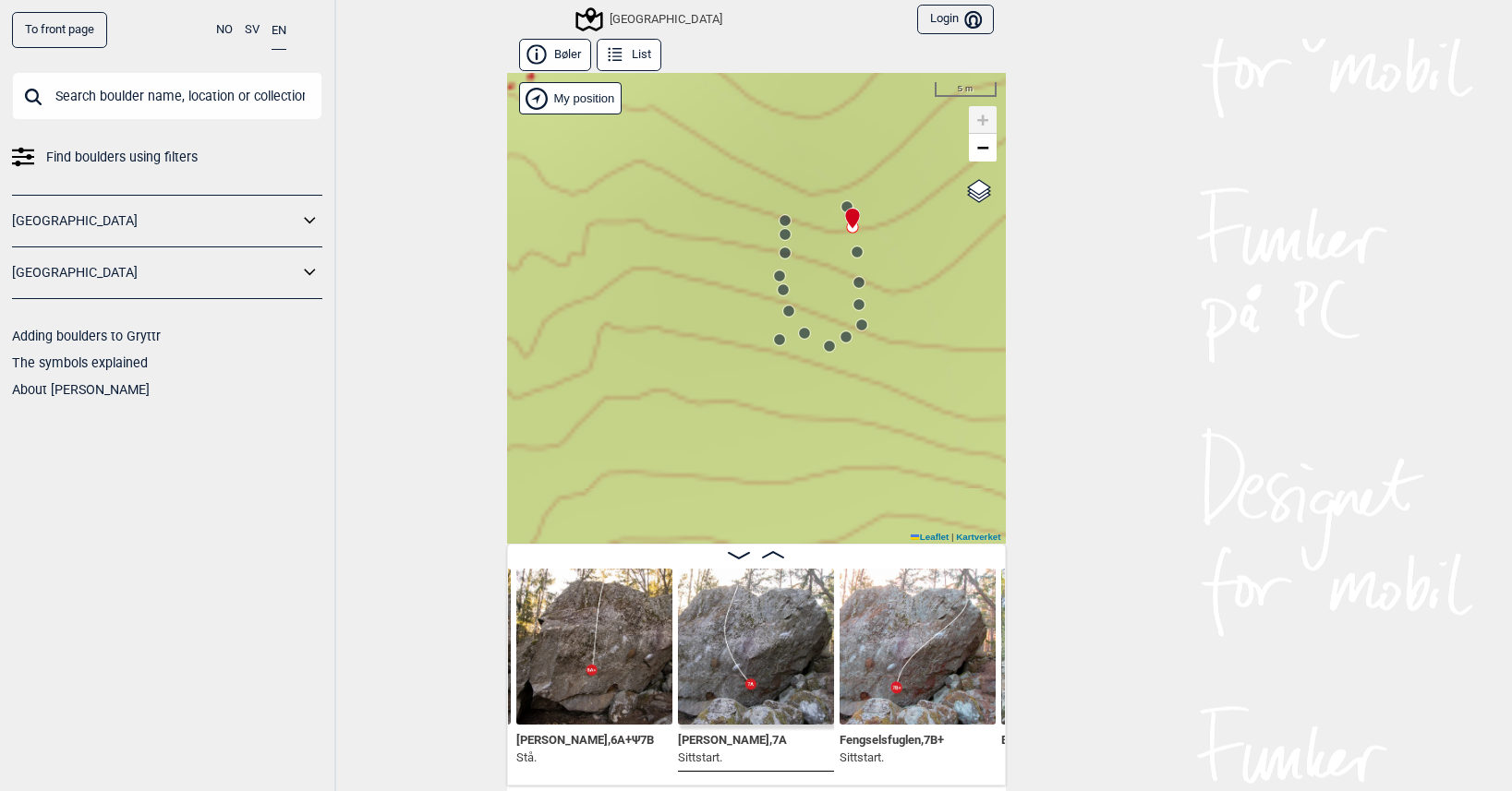
click at [852, 255] on circle at bounding box center [856, 252] width 11 height 11
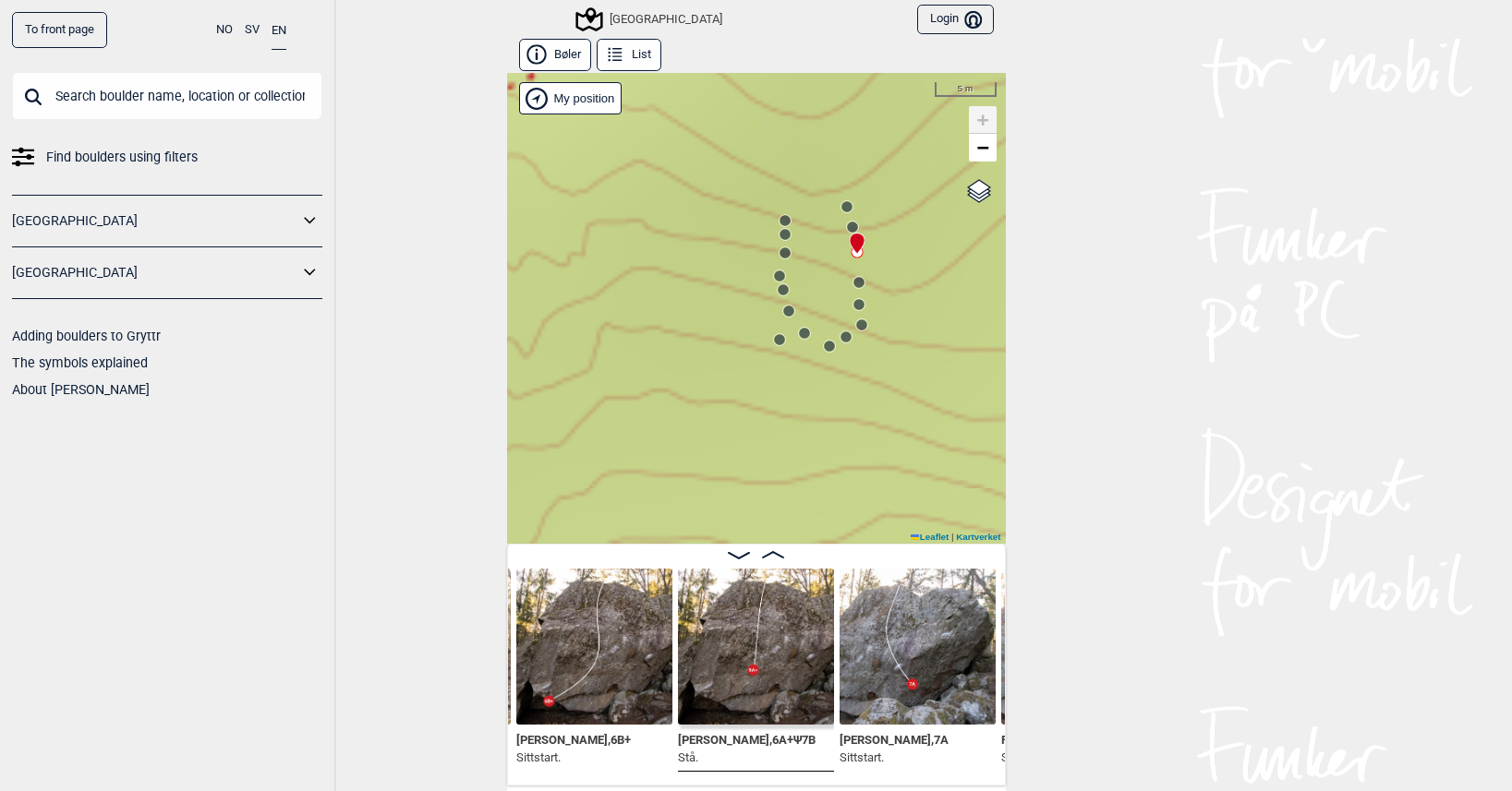
click at [857, 277] on icon at bounding box center [858, 282] width 15 height 15
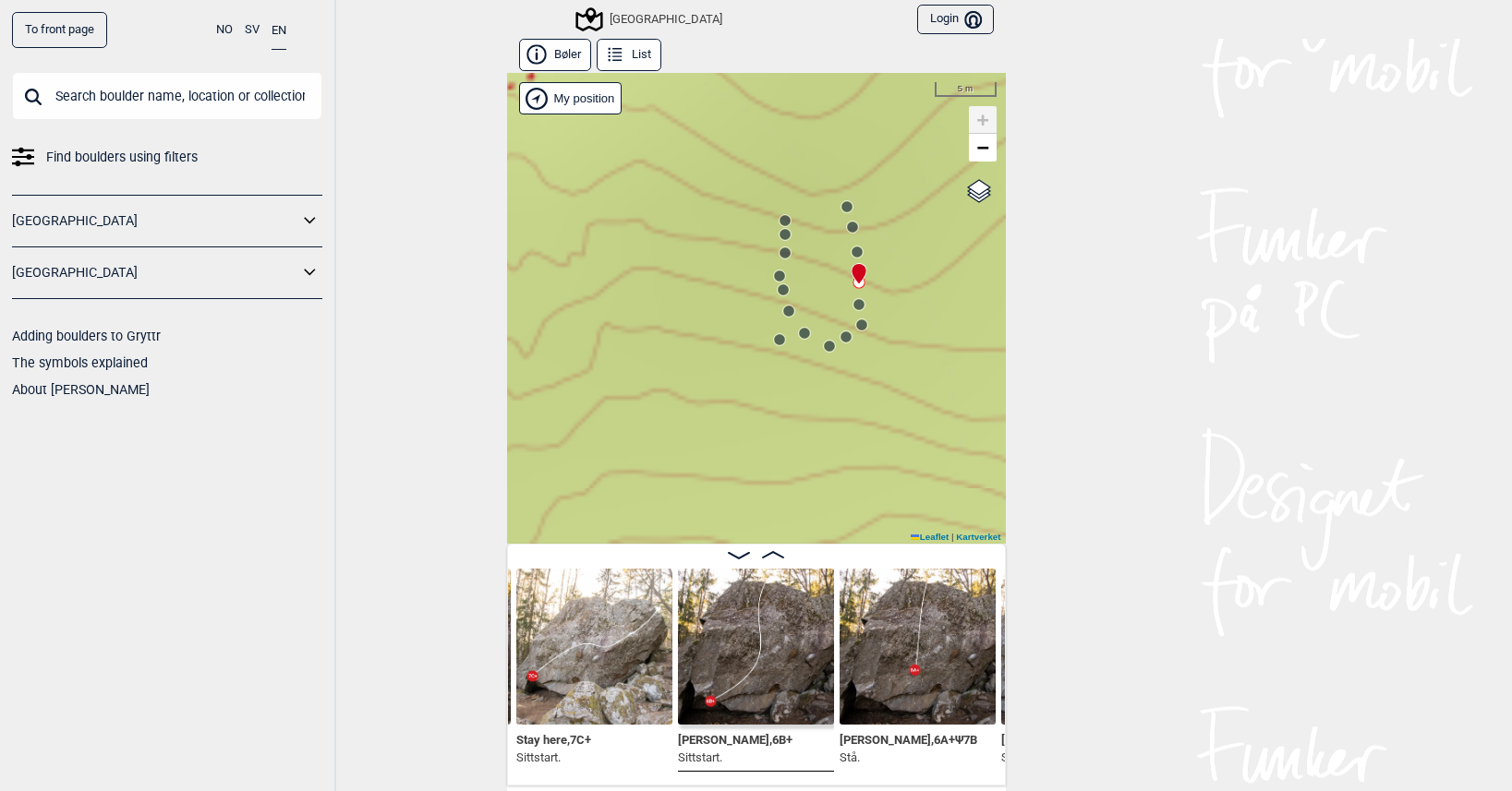
click at [853, 307] on circle at bounding box center [858, 304] width 11 height 11
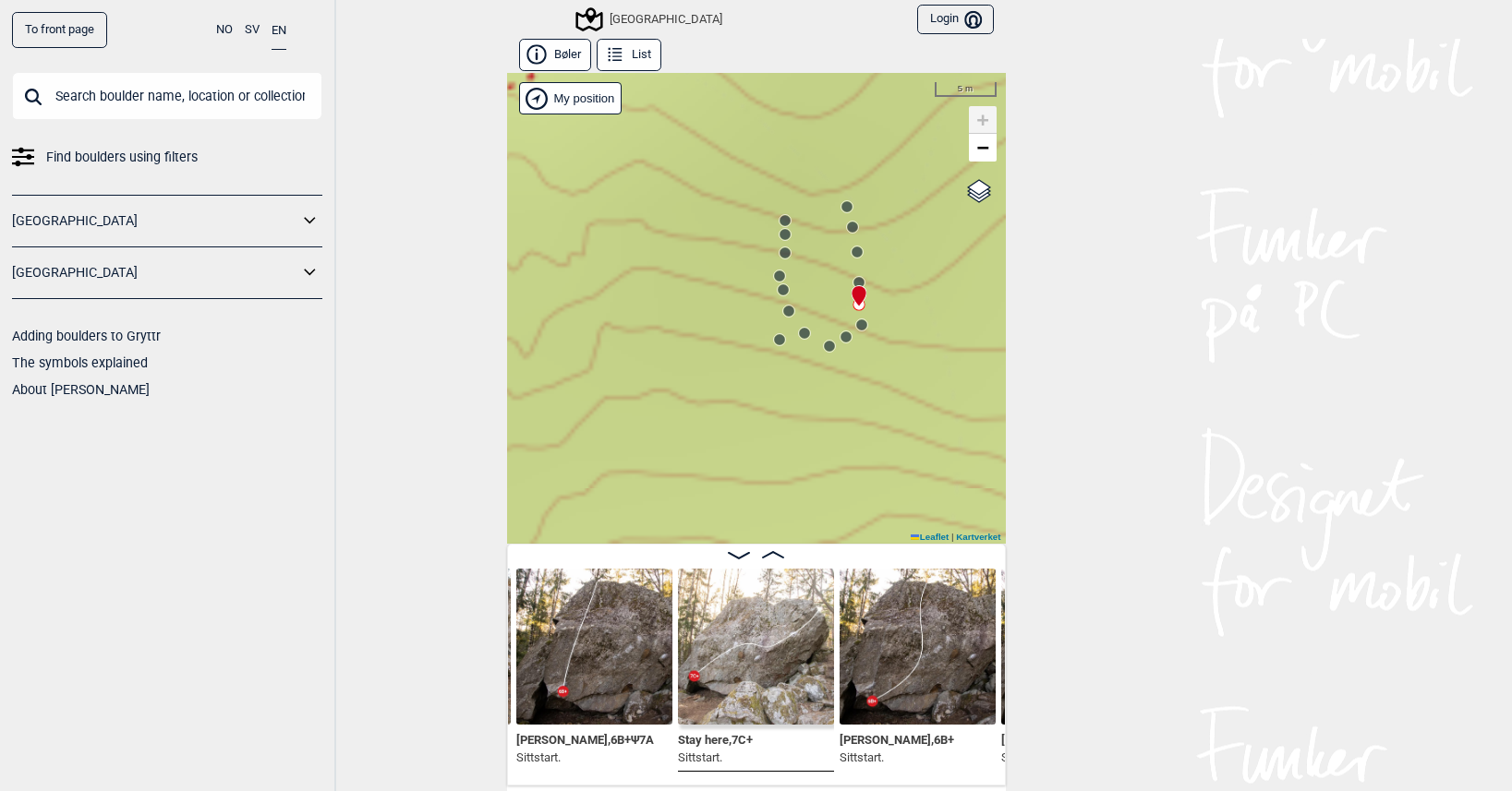
click at [856, 322] on circle at bounding box center [861, 325] width 11 height 11
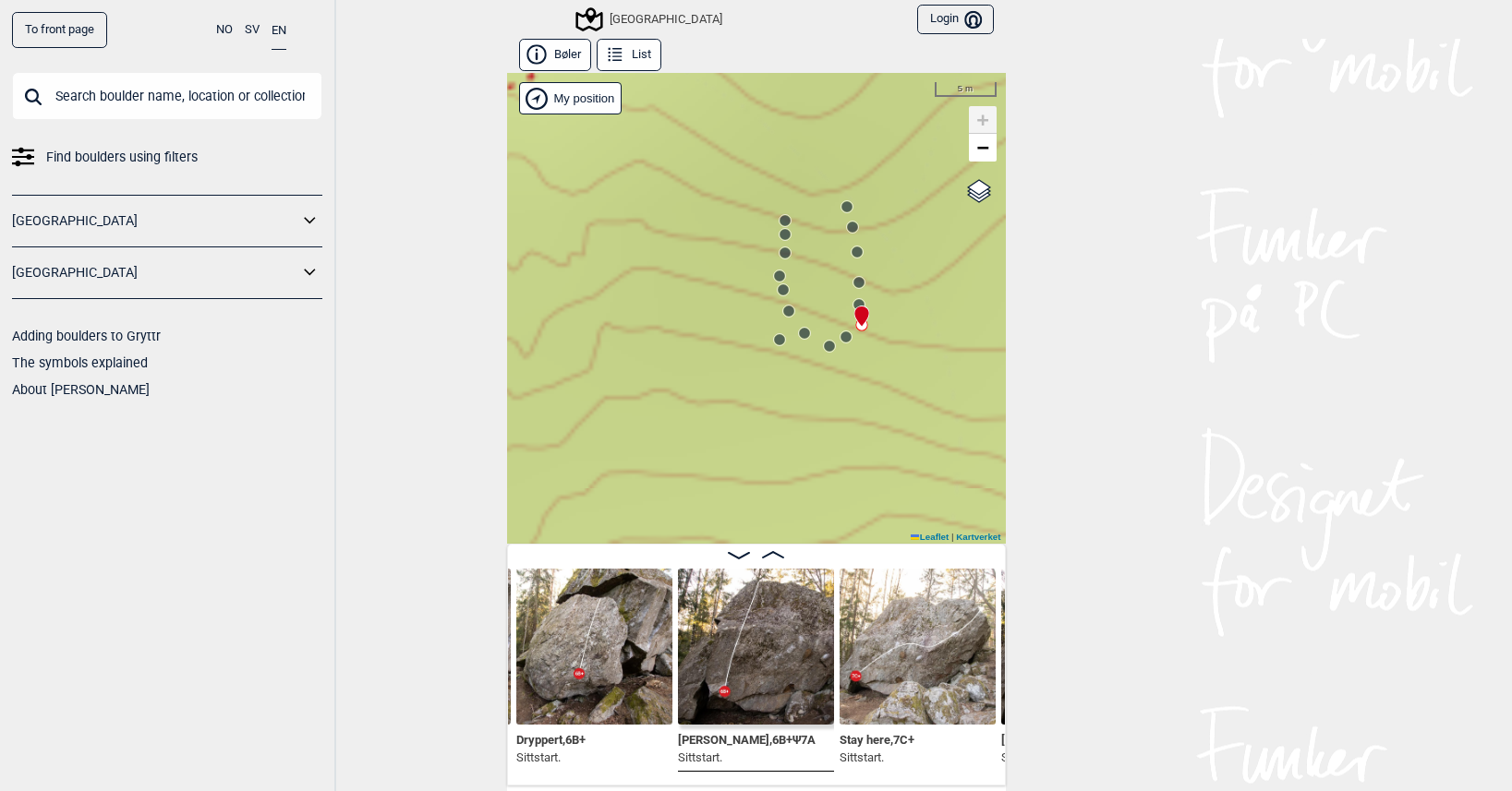
click at [855, 302] on div at bounding box center [857, 308] width 15 height 15
click at [851, 297] on icon at bounding box center [858, 304] width 15 height 15
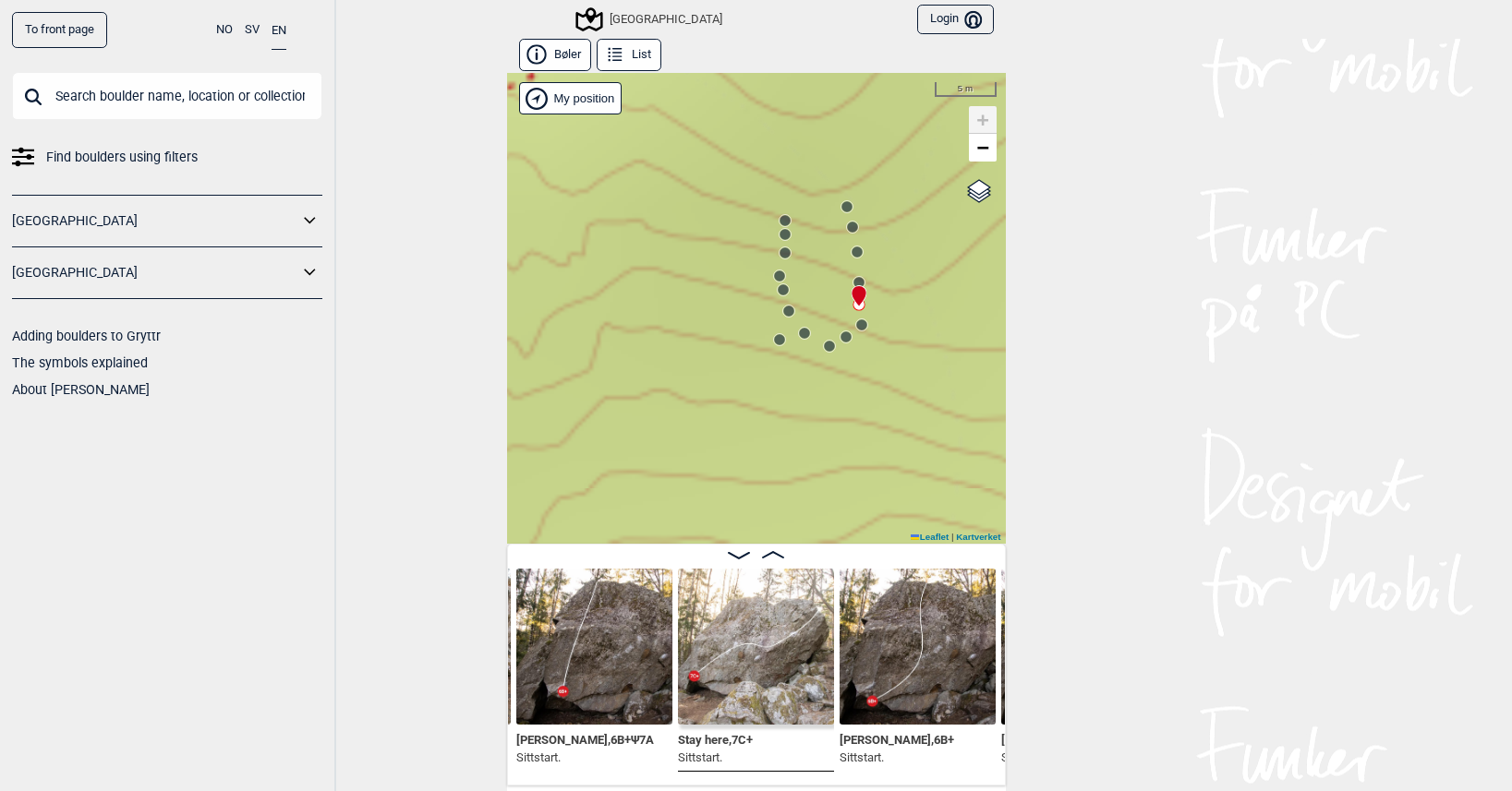
click at [841, 336] on circle at bounding box center [846, 336] width 11 height 11
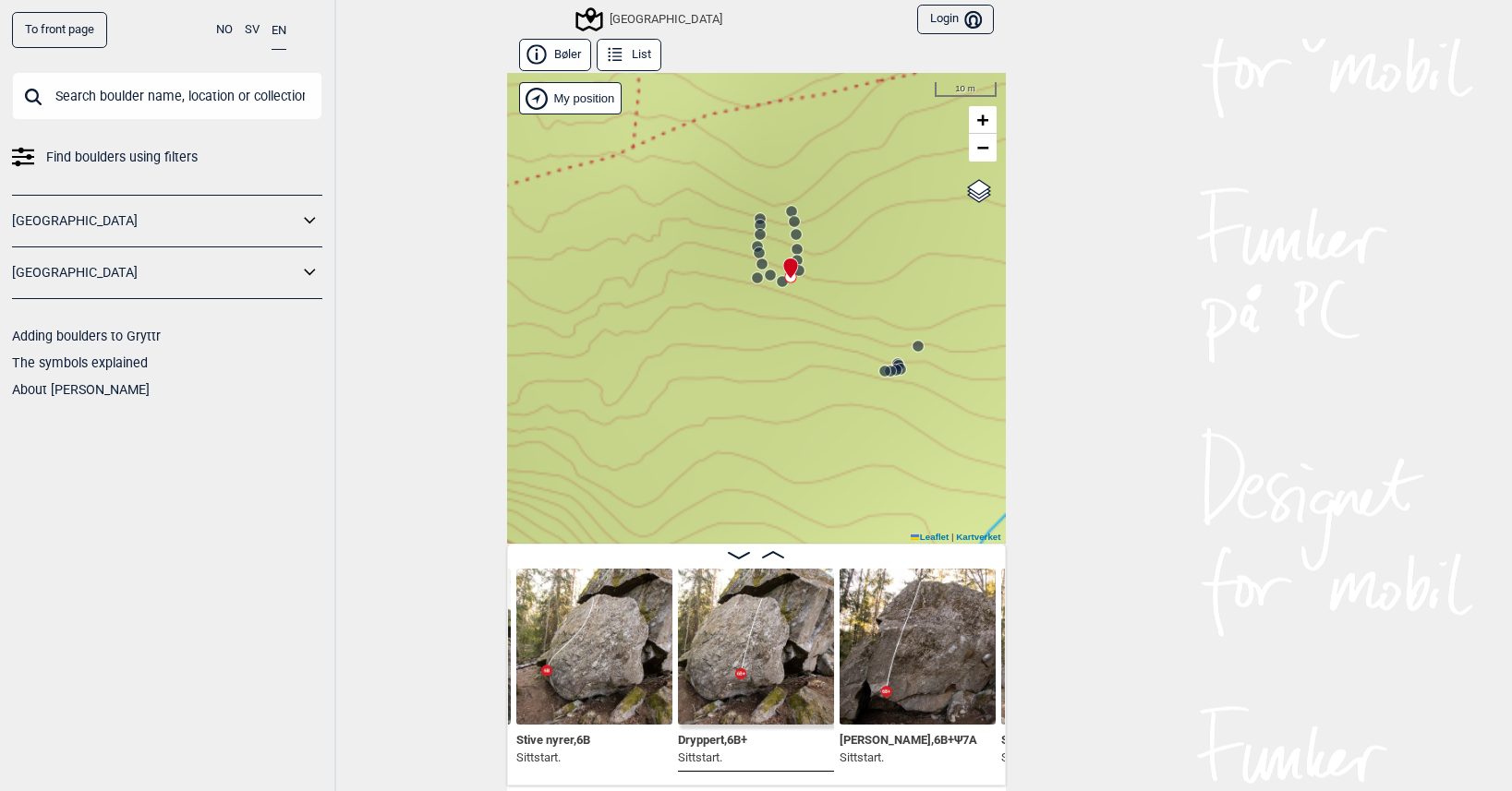
drag, startPoint x: 889, startPoint y: 397, endPoint x: 796, endPoint y: 349, distance: 104.7
click at [798, 351] on div "Speidersteinen Barnehageveggen Cowboyveggen Bølerveggen [GEOGRAPHIC_DATA]" at bounding box center [756, 308] width 499 height 471
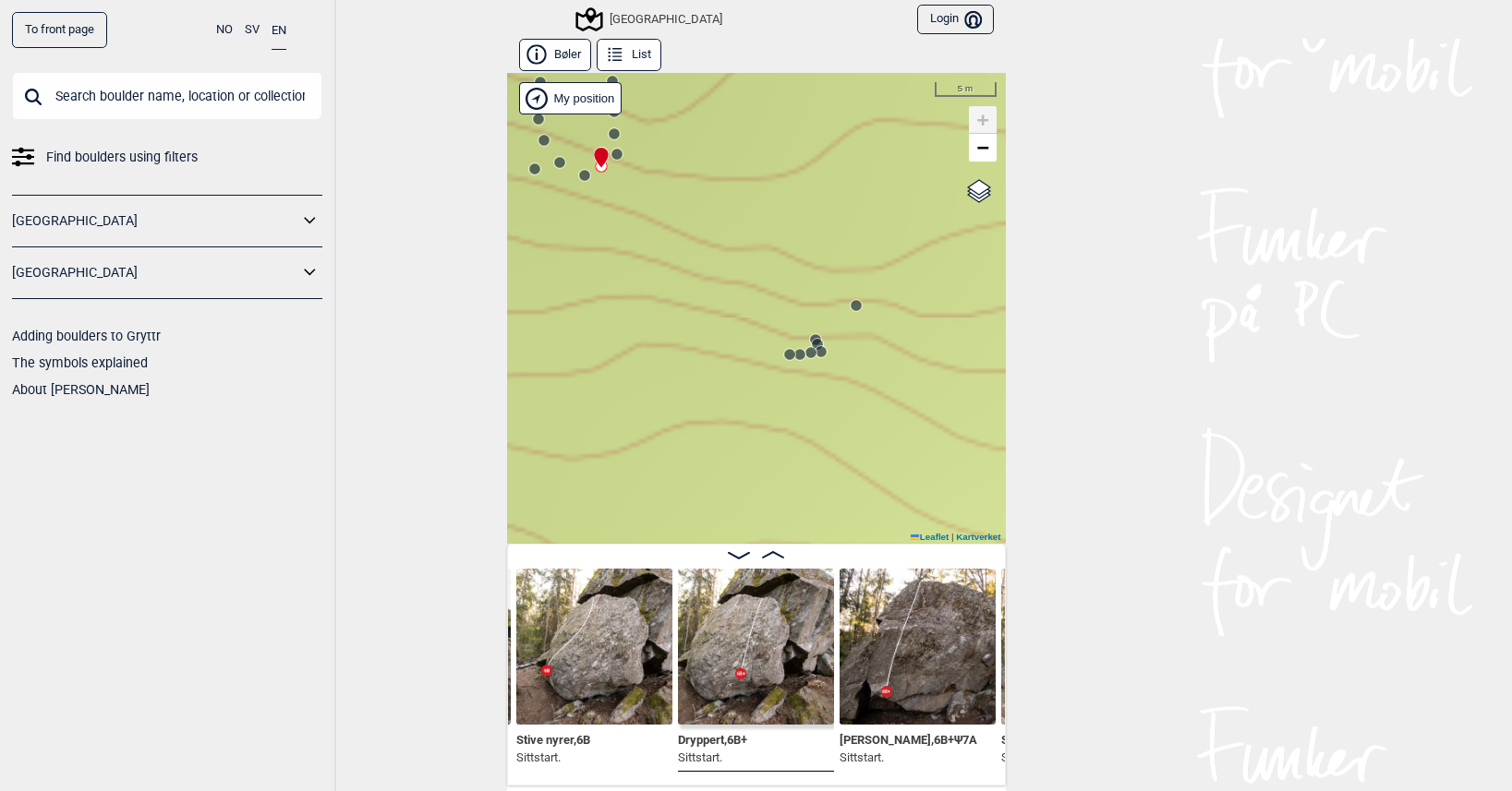
click at [785, 353] on circle at bounding box center [789, 354] width 11 height 11
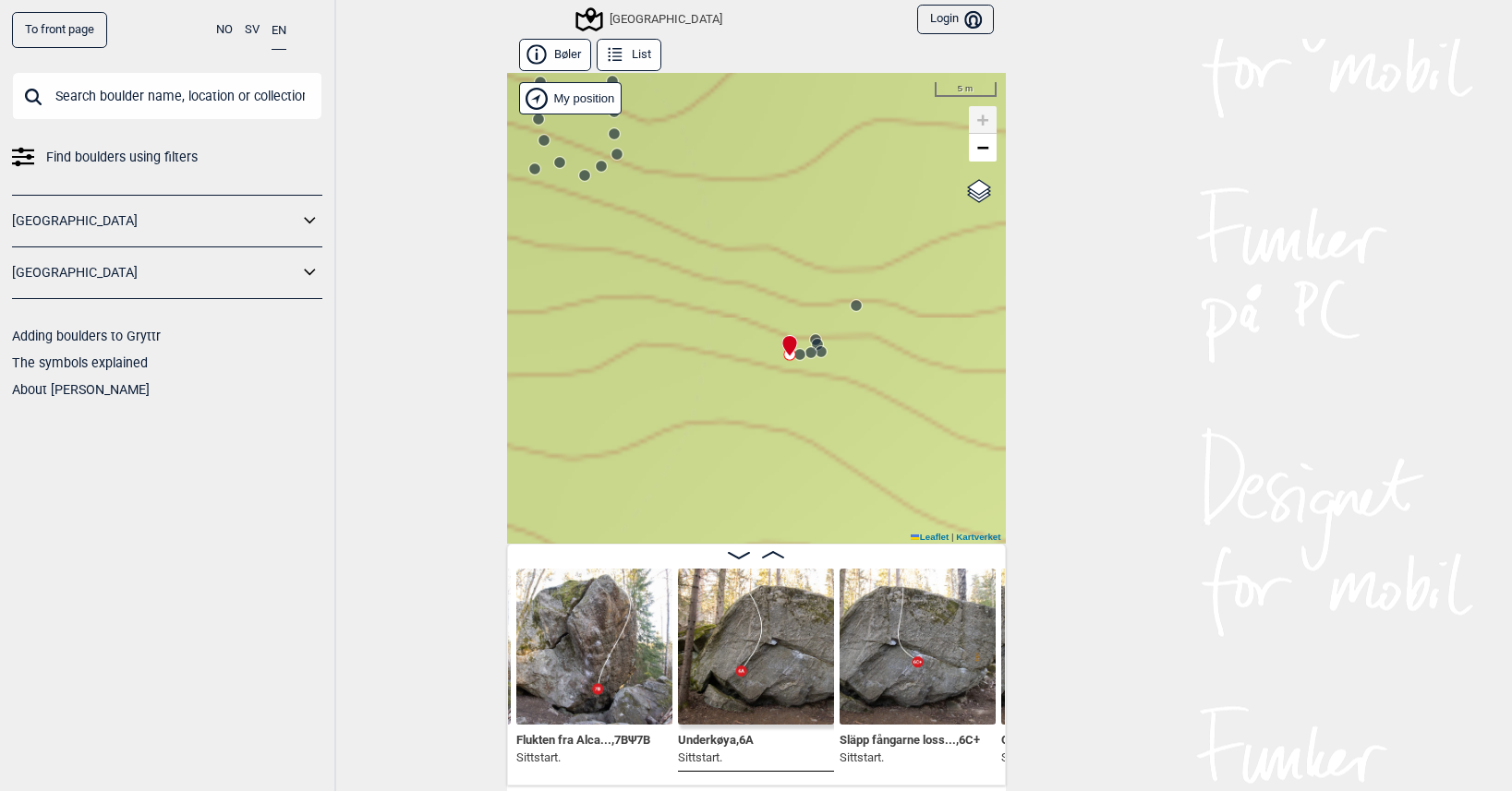
click at [809, 333] on icon at bounding box center [815, 339] width 15 height 15
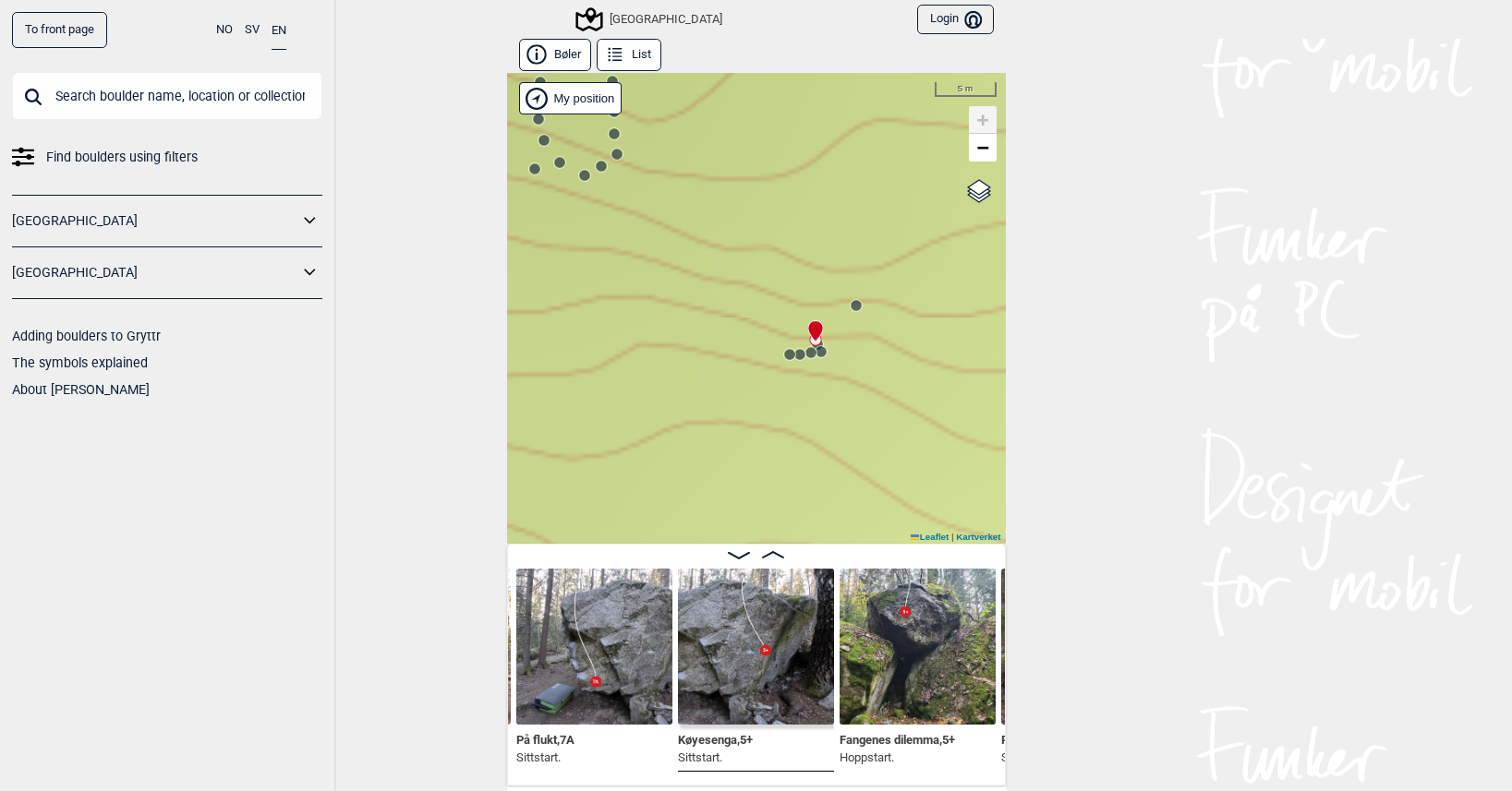
click at [819, 352] on circle at bounding box center [821, 351] width 12 height 12
